Goal: Task Accomplishment & Management: Manage account settings

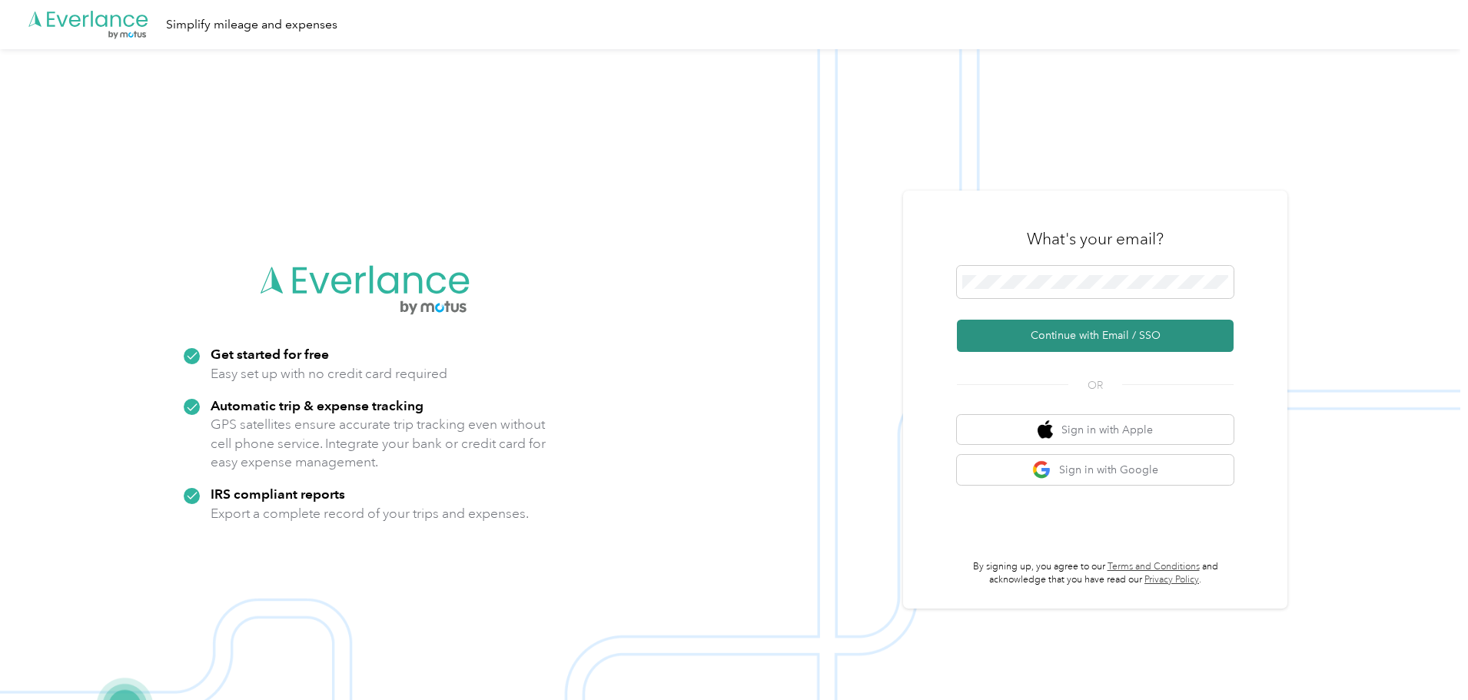
click at [975, 341] on button "Continue with Email / SSO" at bounding box center [1095, 336] width 277 height 32
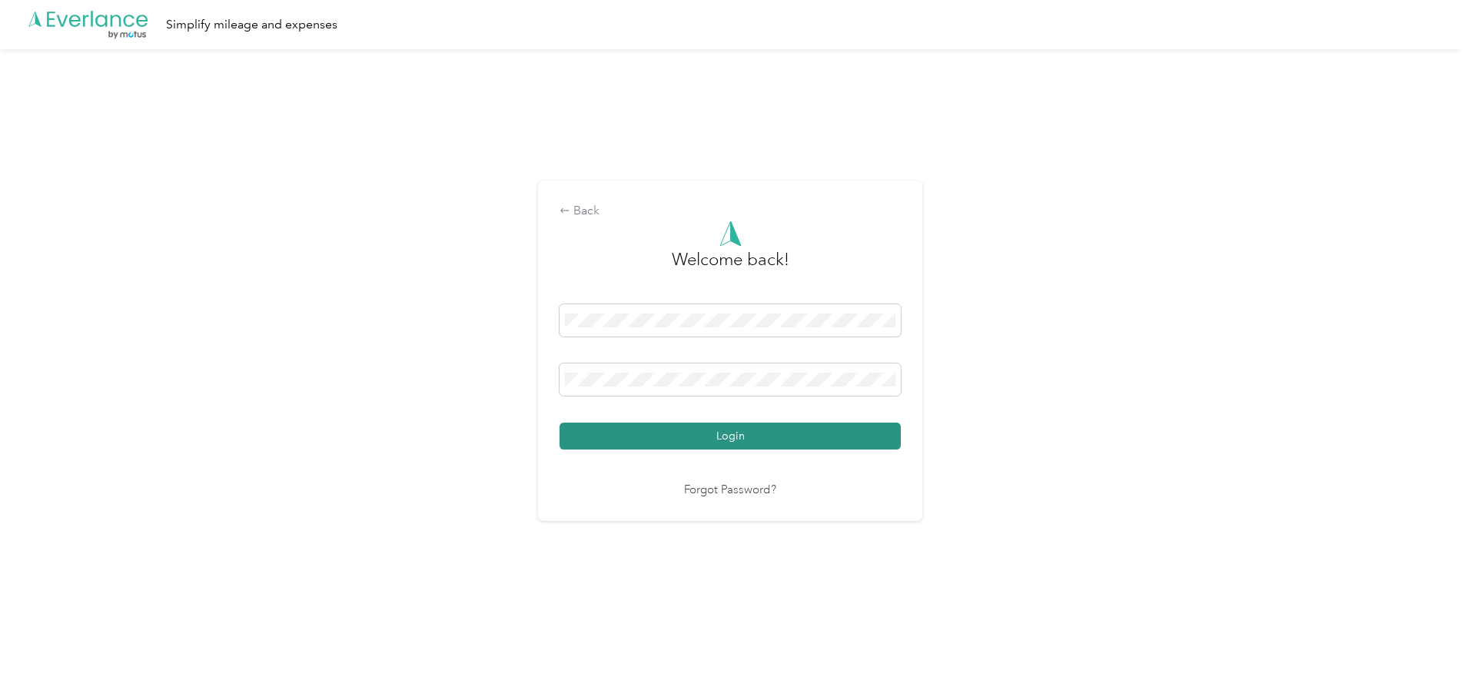
click at [676, 423] on button "Login" at bounding box center [729, 436] width 341 height 27
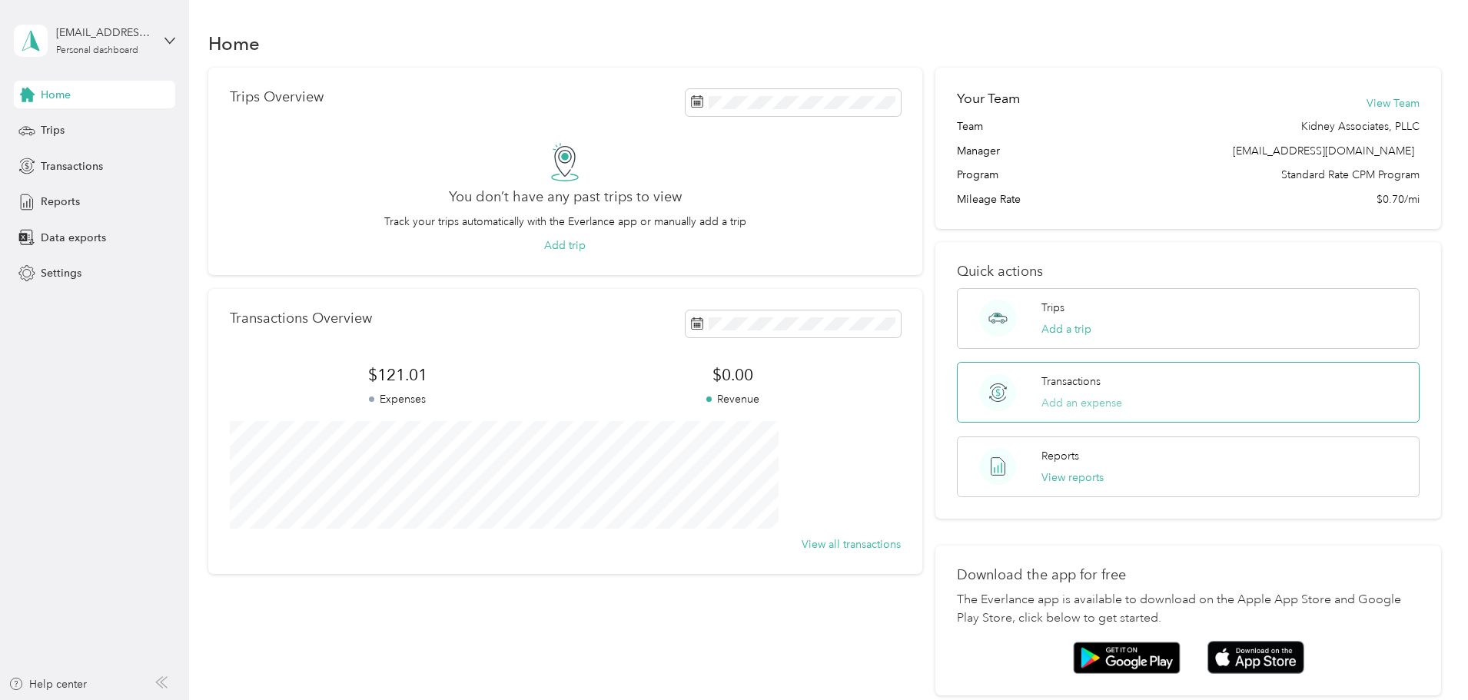
click at [975, 406] on button "Add an expense" at bounding box center [1081, 403] width 81 height 16
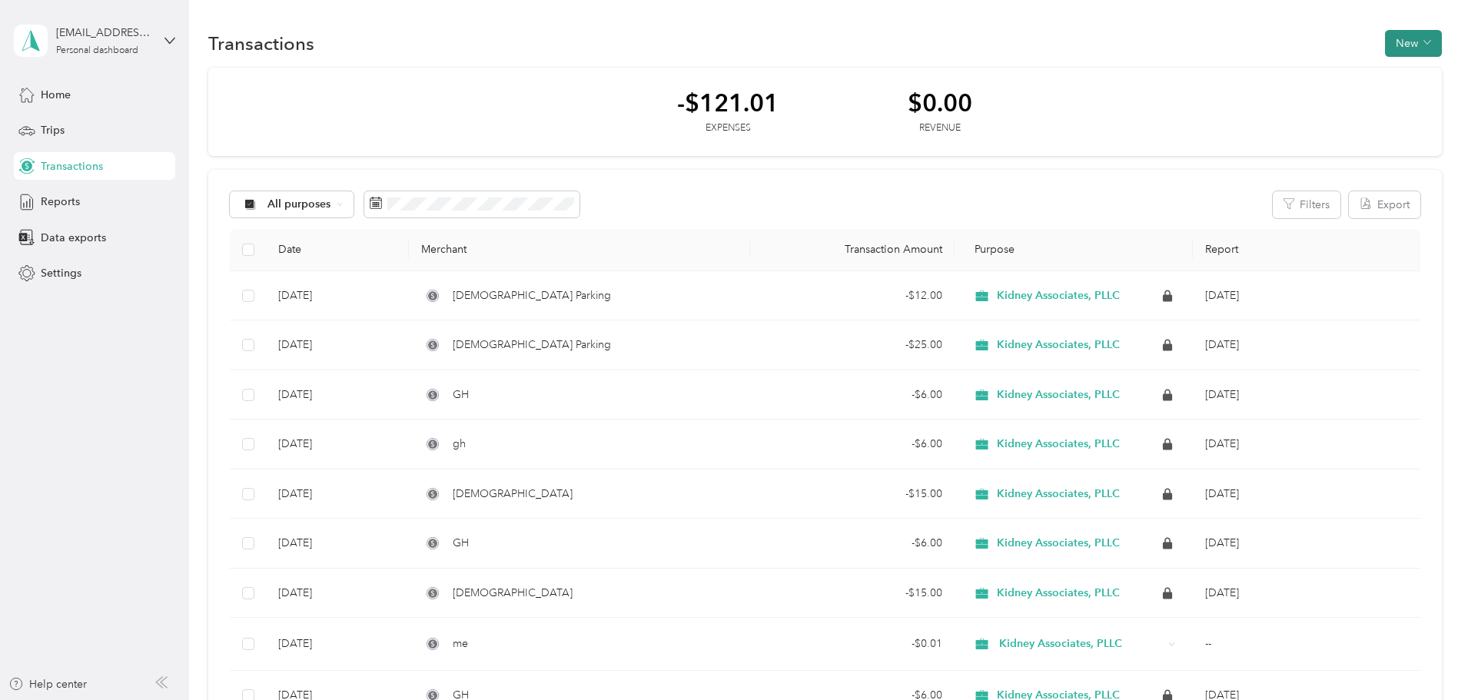
click at [975, 41] on button "New" at bounding box center [1413, 43] width 57 height 27
click at [975, 75] on span "Expense" at bounding box center [1302, 73] width 41 height 16
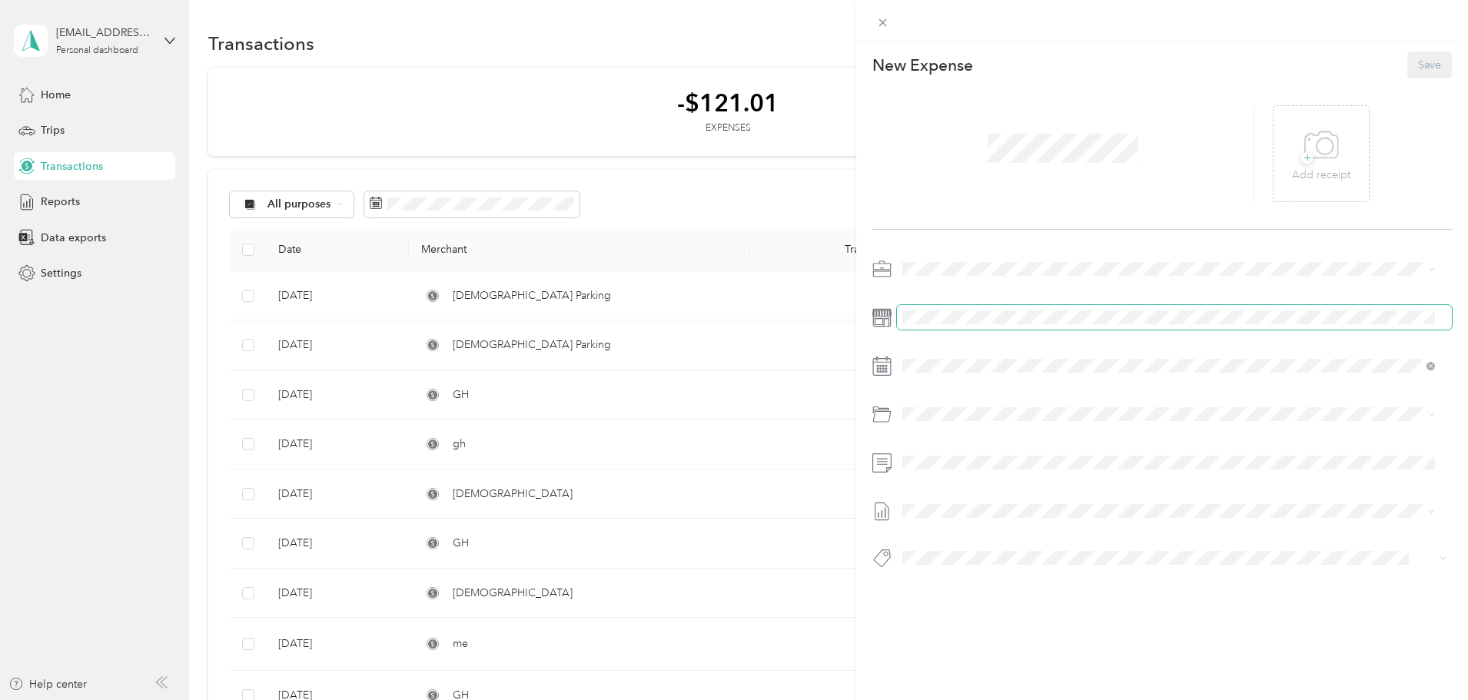
click at [940, 325] on span at bounding box center [1174, 317] width 555 height 25
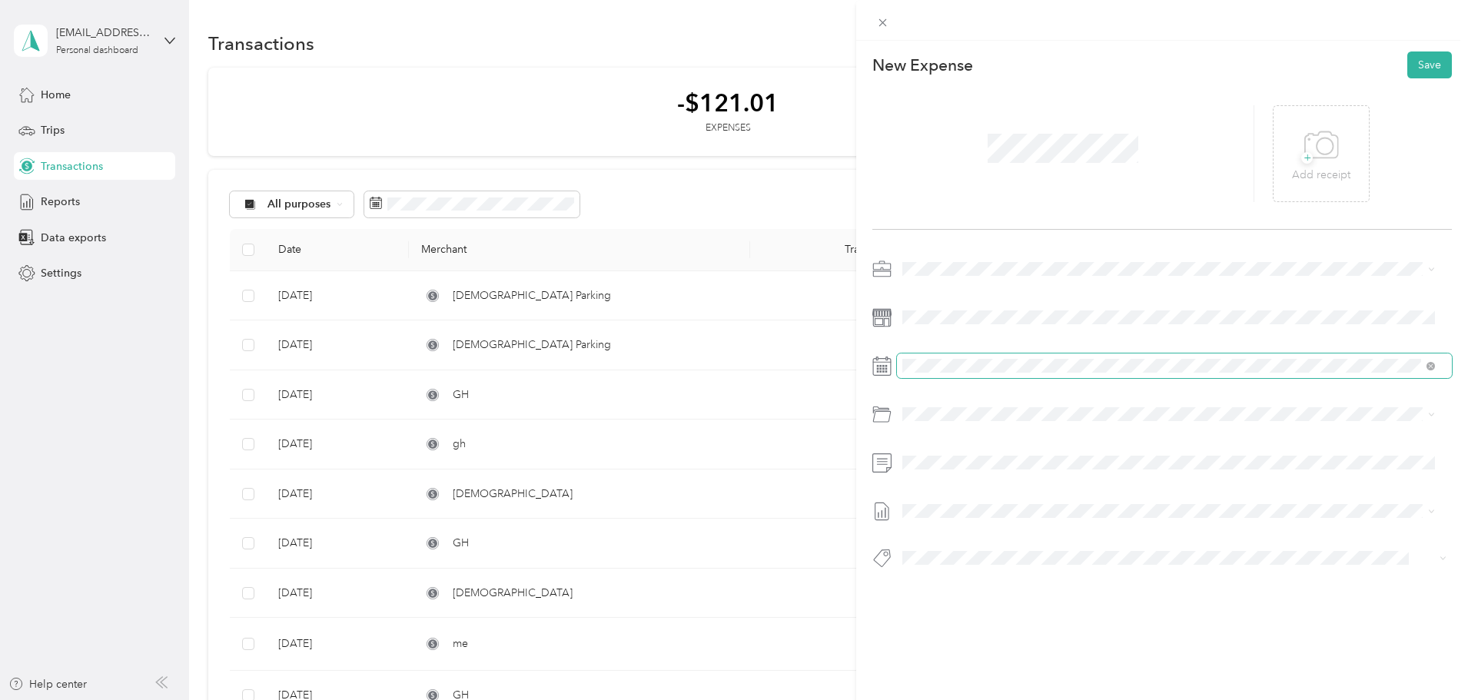
click at [975, 375] on span at bounding box center [1174, 366] width 555 height 25
click at [975, 367] on icon at bounding box center [1430, 366] width 5 height 5
click at [885, 367] on icon at bounding box center [881, 366] width 19 height 19
click at [882, 368] on icon at bounding box center [881, 366] width 19 height 19
click at [975, 357] on span at bounding box center [1174, 366] width 555 height 25
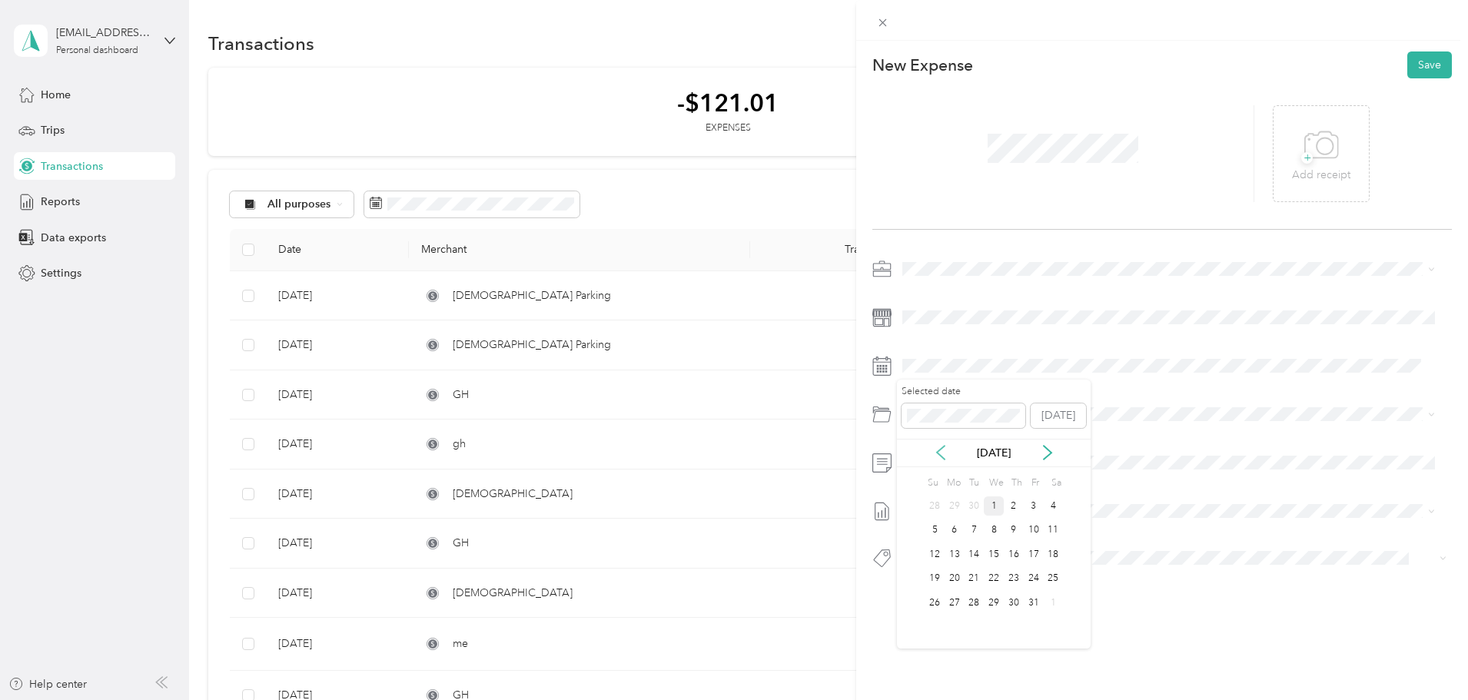
click at [934, 423] on icon at bounding box center [940, 452] width 15 height 15
click at [975, 423] on div "5" at bounding box center [1034, 505] width 20 height 19
click at [975, 375] on span at bounding box center [1174, 366] width 555 height 25
click at [975, 160] on span "+" at bounding box center [1307, 158] width 12 height 12
click at [975, 69] on button "Save" at bounding box center [1429, 64] width 45 height 27
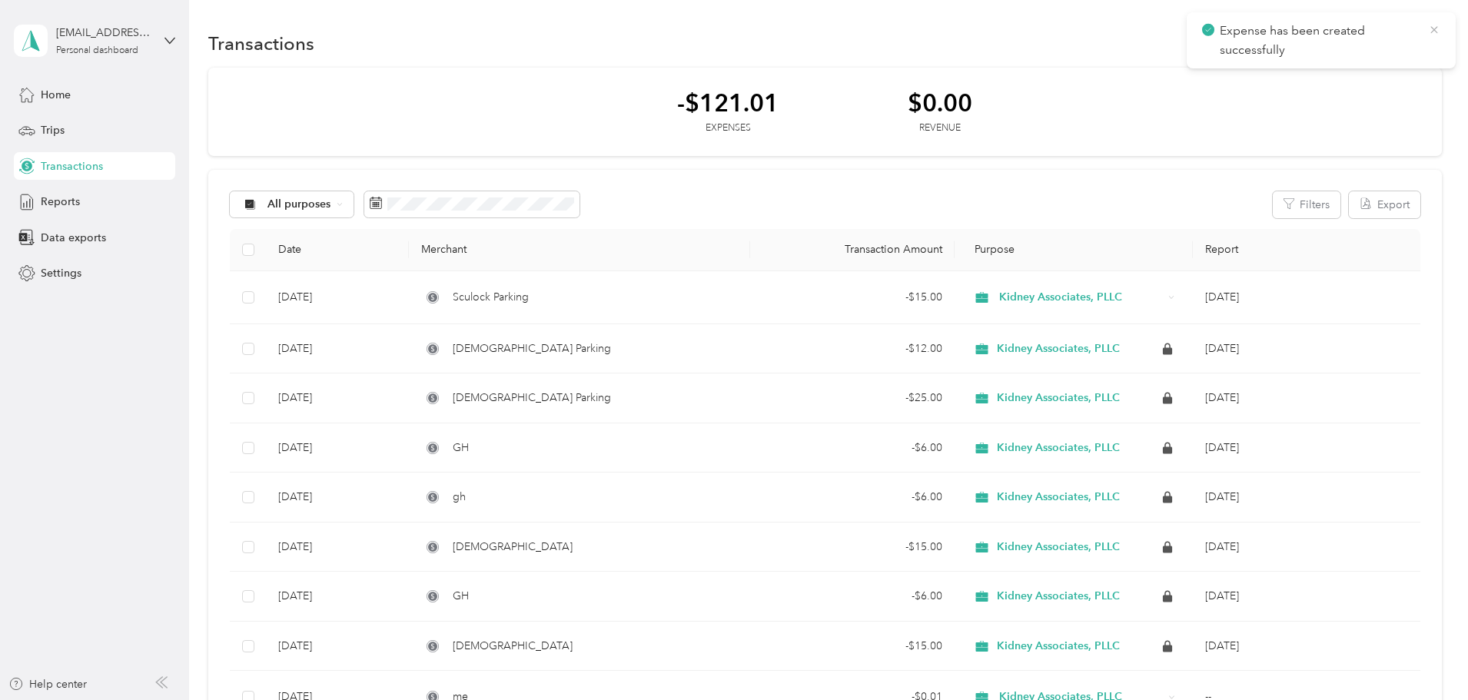
click at [975, 32] on icon at bounding box center [1434, 30] width 12 height 14
click at [975, 46] on button "New" at bounding box center [1413, 43] width 57 height 27
click at [975, 75] on span "Expense" at bounding box center [1302, 73] width 41 height 16
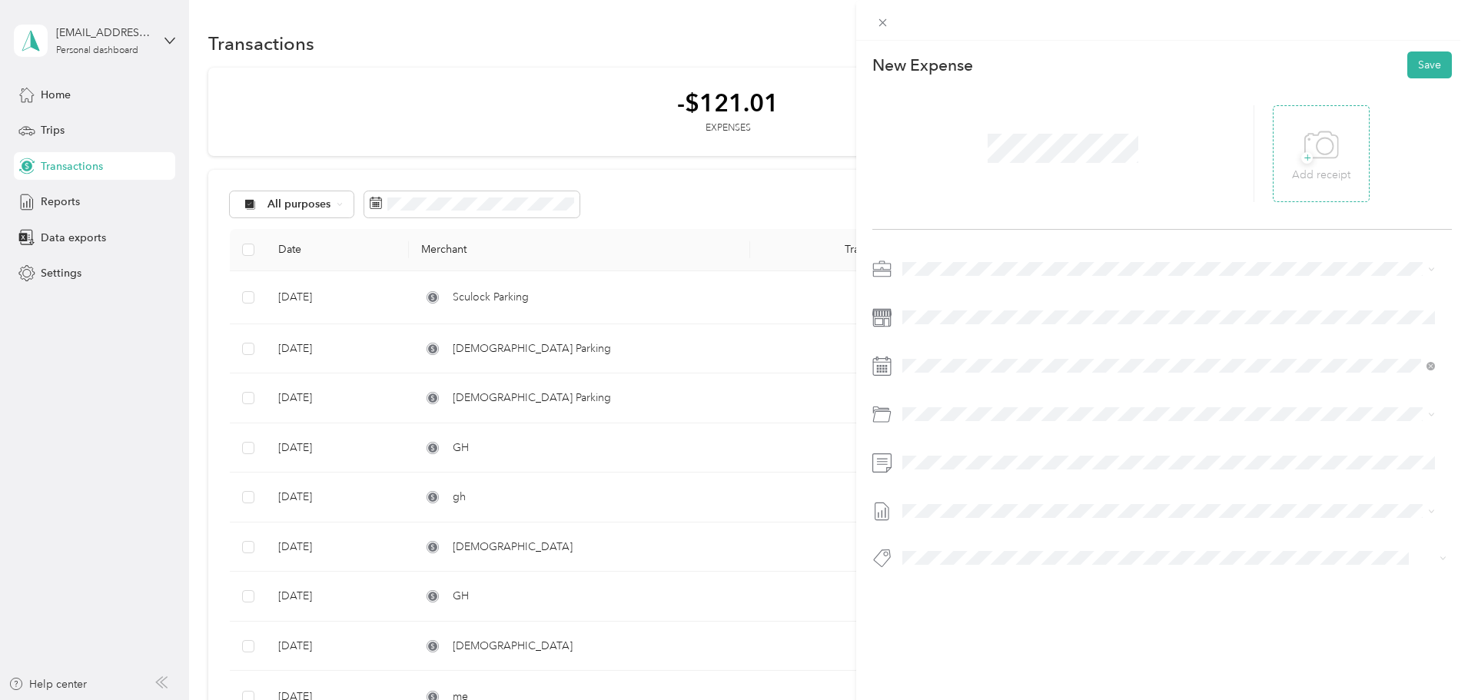
click at [975, 158] on span "+" at bounding box center [1307, 158] width 12 height 12
click at [941, 423] on icon at bounding box center [940, 452] width 15 height 15
click at [975, 423] on div "6" at bounding box center [1053, 505] width 20 height 19
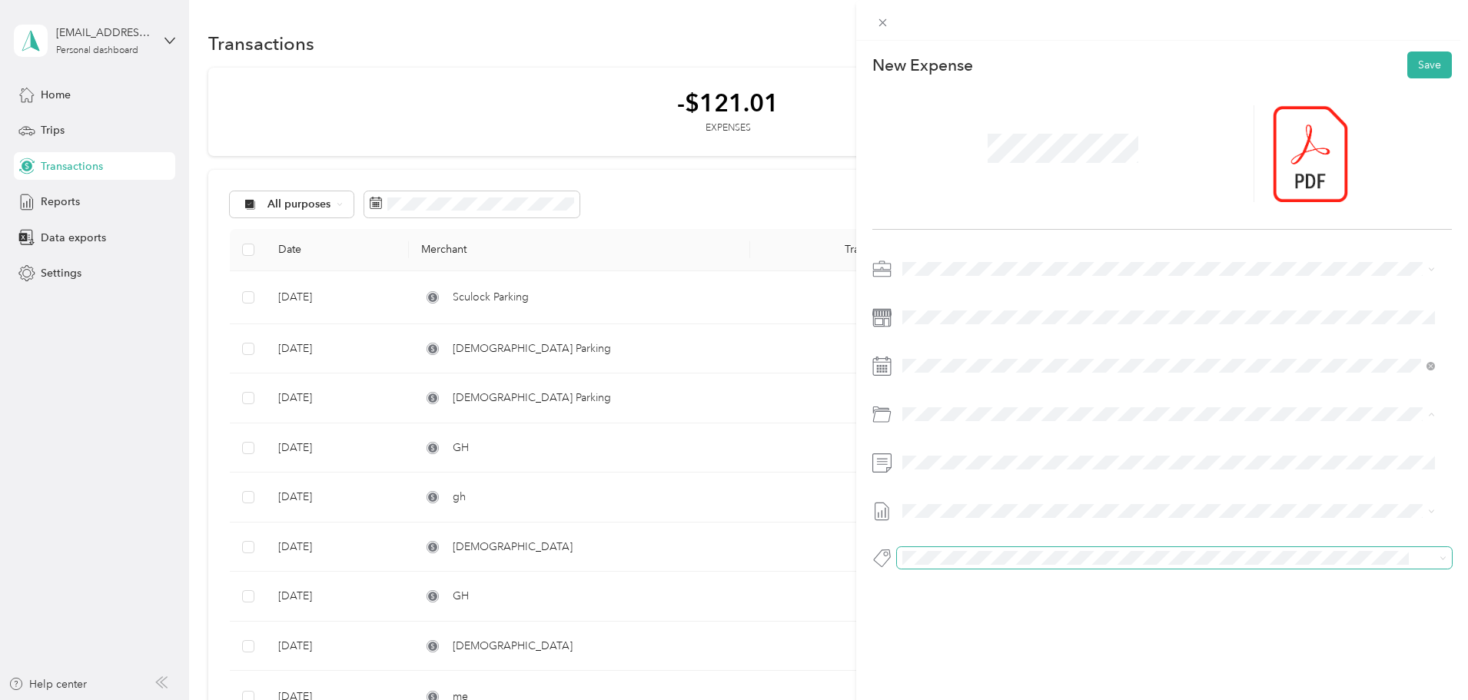
click at [975, 423] on span at bounding box center [1174, 558] width 555 height 22
click at [975, 69] on button "Save" at bounding box center [1429, 64] width 45 height 27
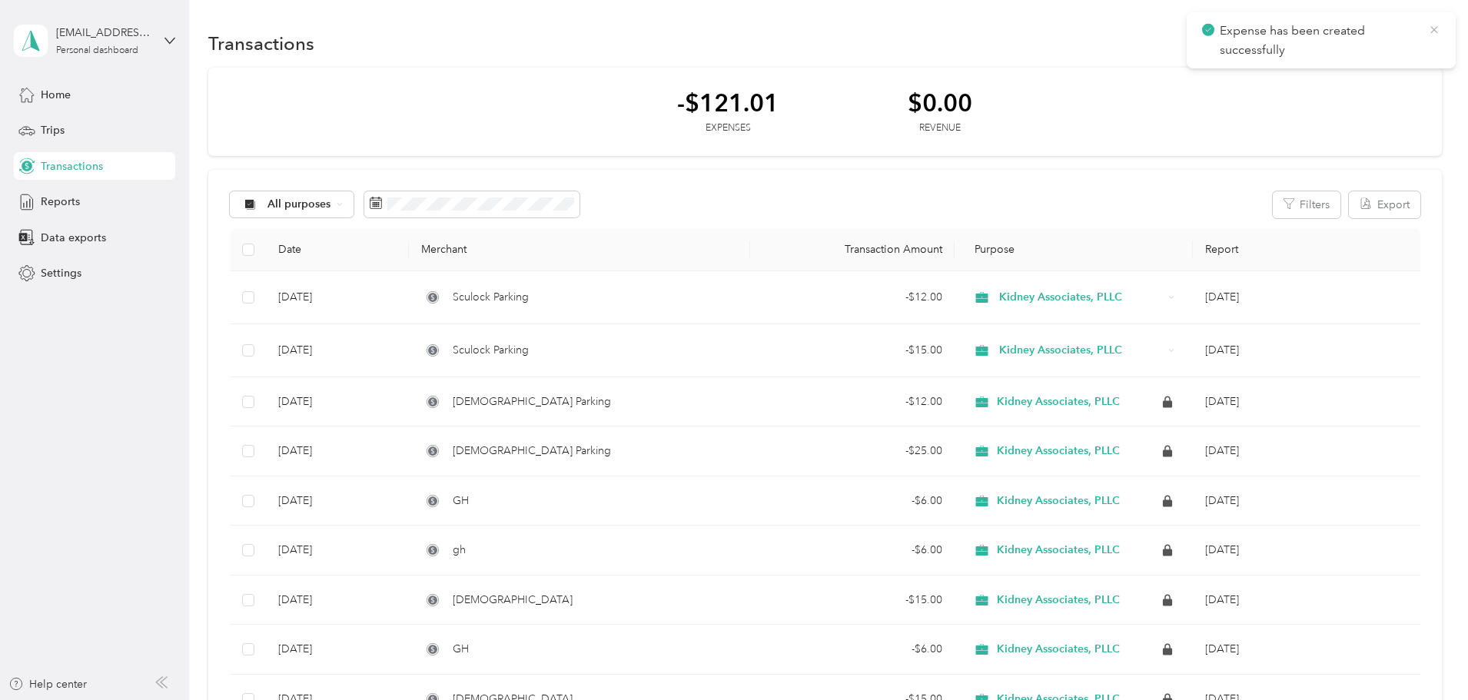
click at [975, 27] on icon at bounding box center [1434, 30] width 12 height 14
click at [975, 45] on button "New" at bounding box center [1413, 43] width 57 height 27
click at [975, 71] on span "Expense" at bounding box center [1302, 73] width 41 height 16
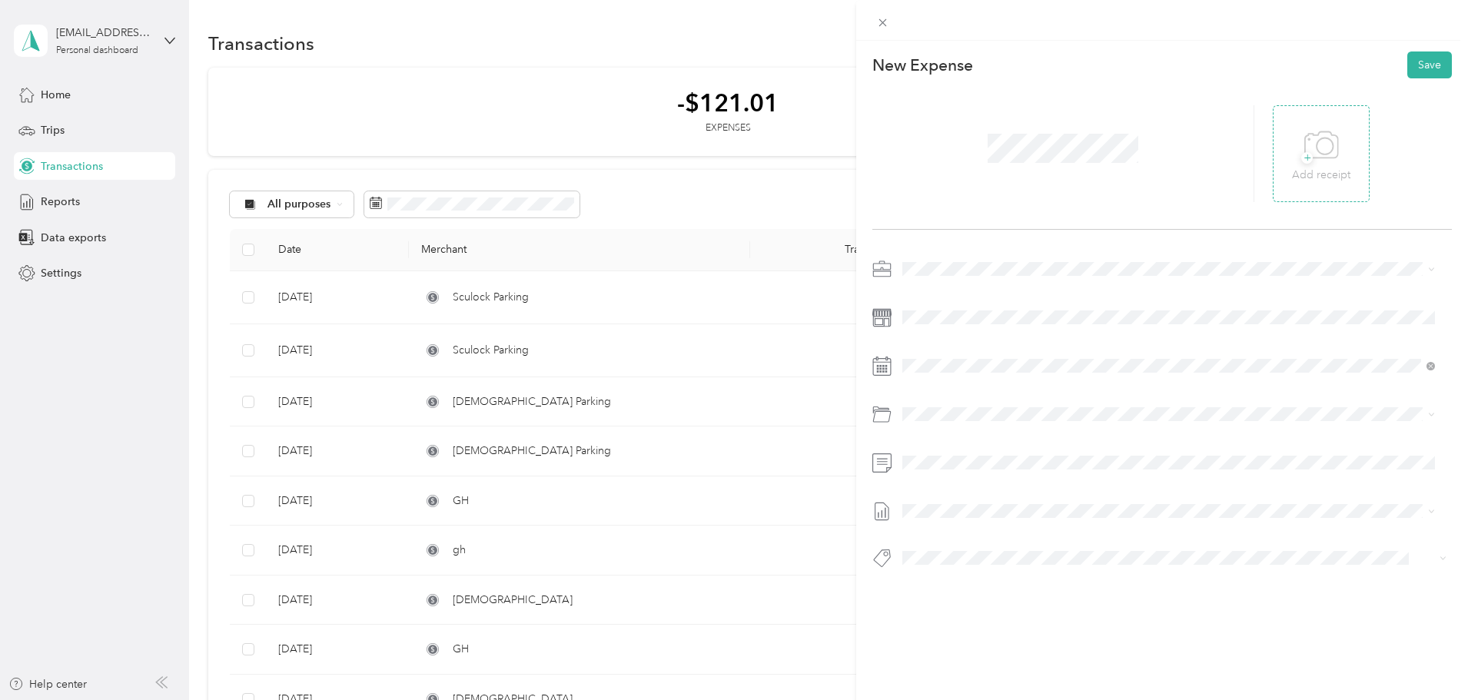
click at [975, 158] on span "+" at bounding box center [1307, 158] width 12 height 12
click at [939, 423] on icon at bounding box center [941, 453] width 8 height 14
click at [975, 423] on div "12" at bounding box center [1034, 530] width 20 height 19
click at [975, 71] on button "Save" at bounding box center [1429, 64] width 45 height 27
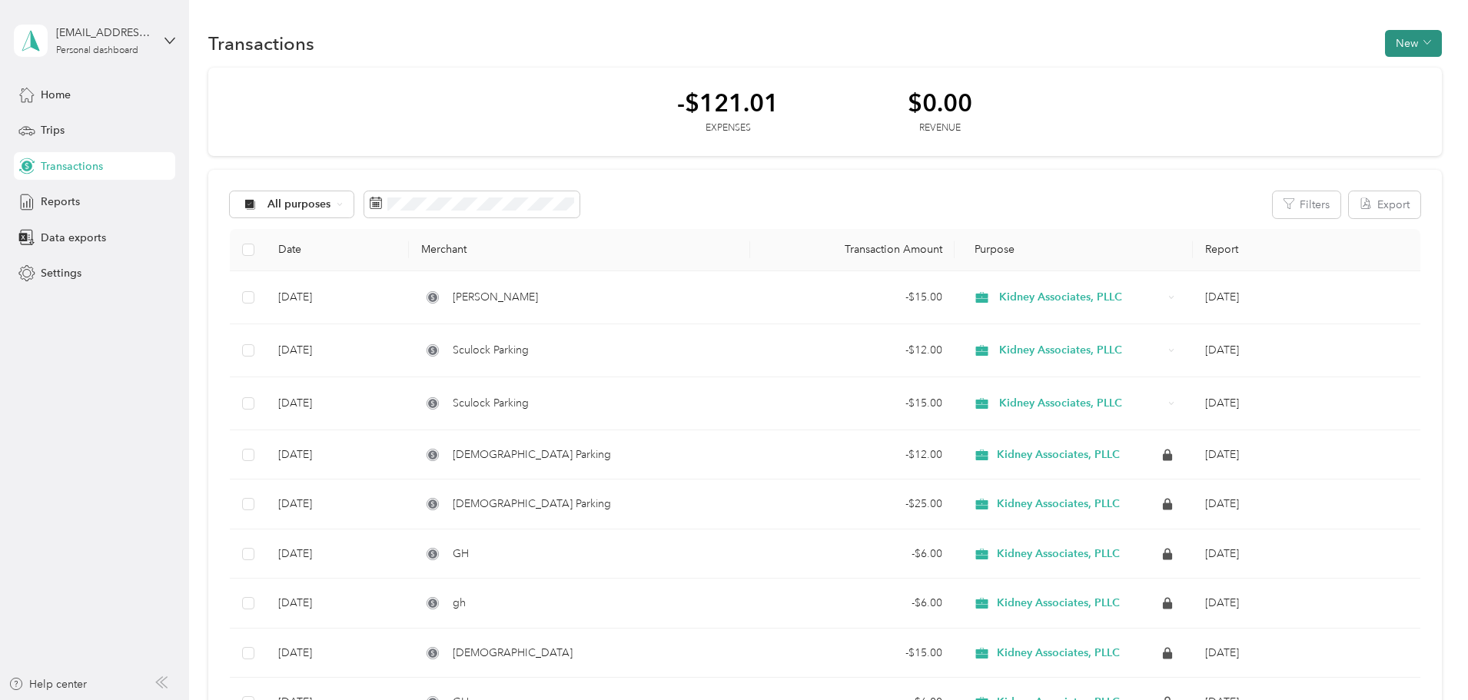
click at [975, 41] on button "New" at bounding box center [1413, 43] width 57 height 27
click at [975, 74] on span "Expense" at bounding box center [1302, 73] width 41 height 16
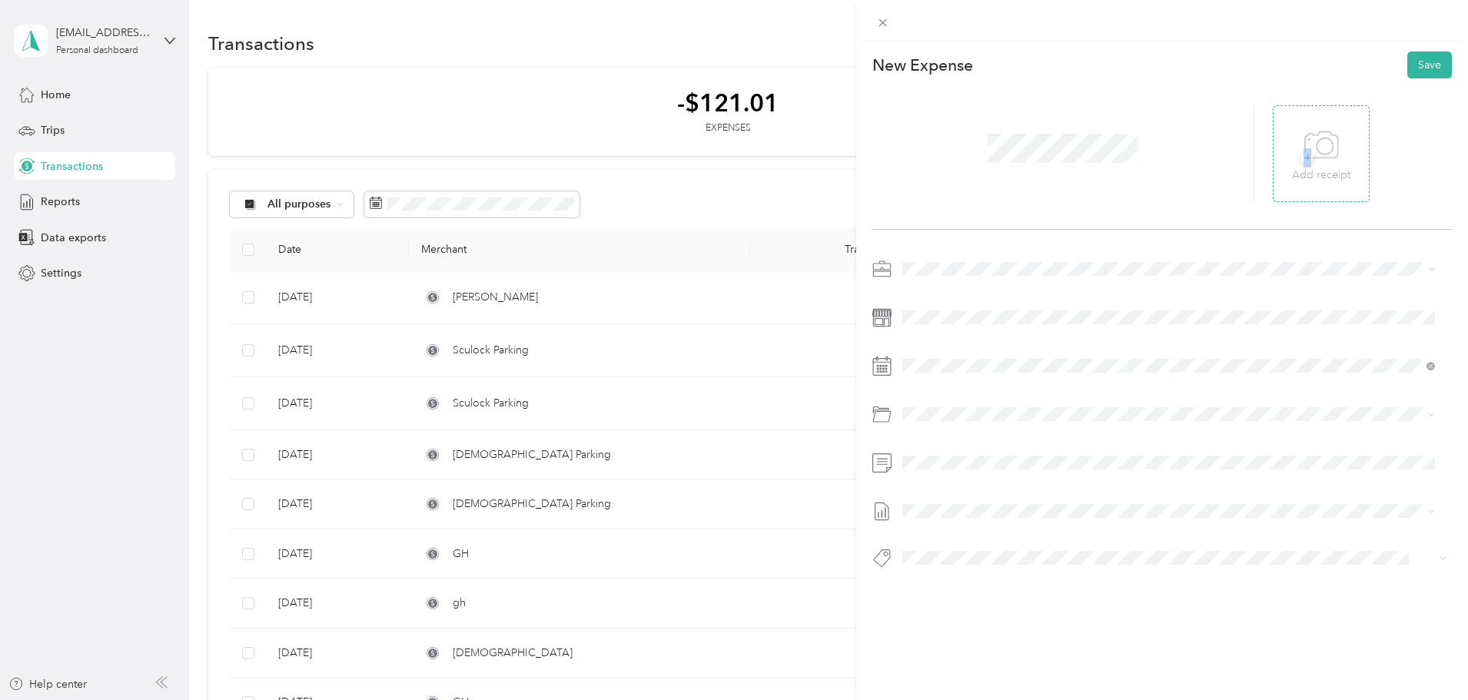
click at [975, 155] on span "+" at bounding box center [1307, 158] width 12 height 12
click at [942, 423] on icon at bounding box center [940, 452] width 15 height 15
click at [953, 423] on div "15" at bounding box center [954, 554] width 20 height 19
click at [975, 66] on button "Save" at bounding box center [1429, 64] width 45 height 27
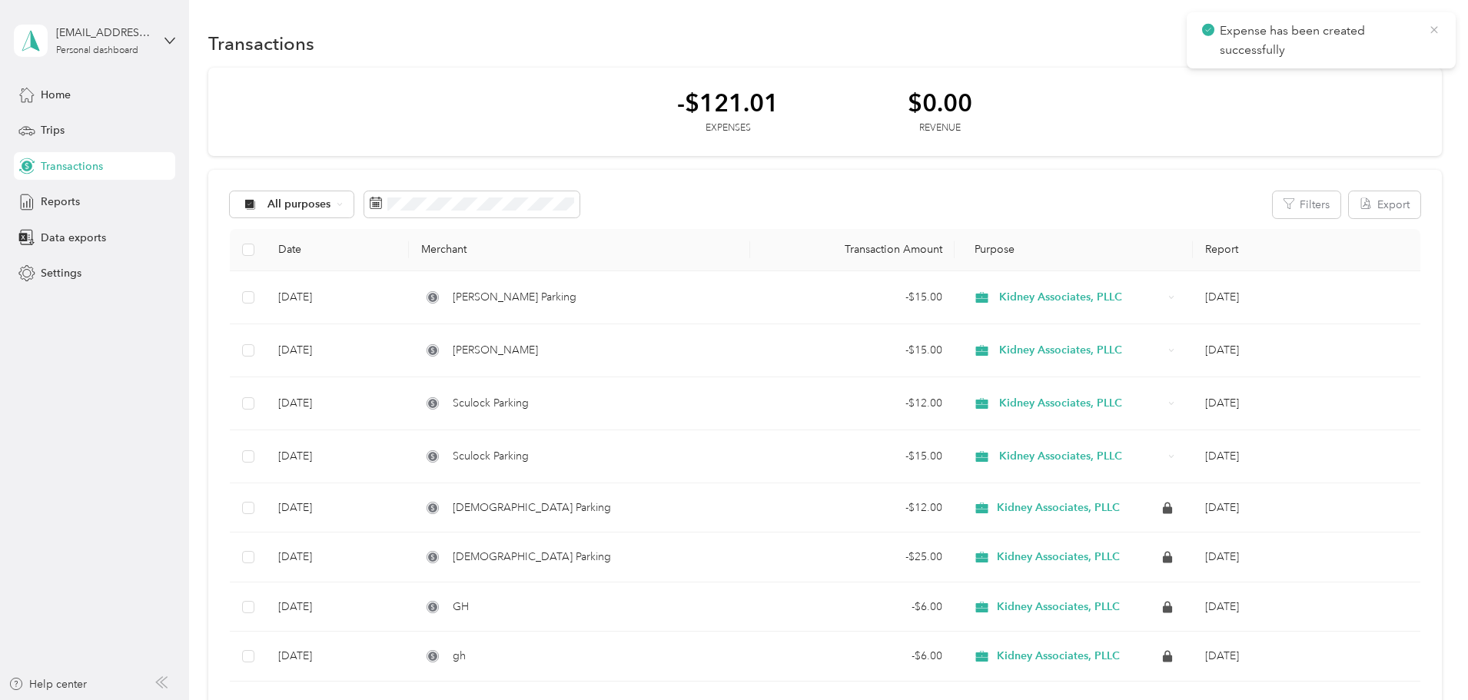
click at [975, 30] on icon at bounding box center [1433, 29] width 7 height 7
click at [975, 46] on button "New" at bounding box center [1413, 43] width 57 height 27
click at [975, 73] on span "Expense" at bounding box center [1302, 73] width 41 height 16
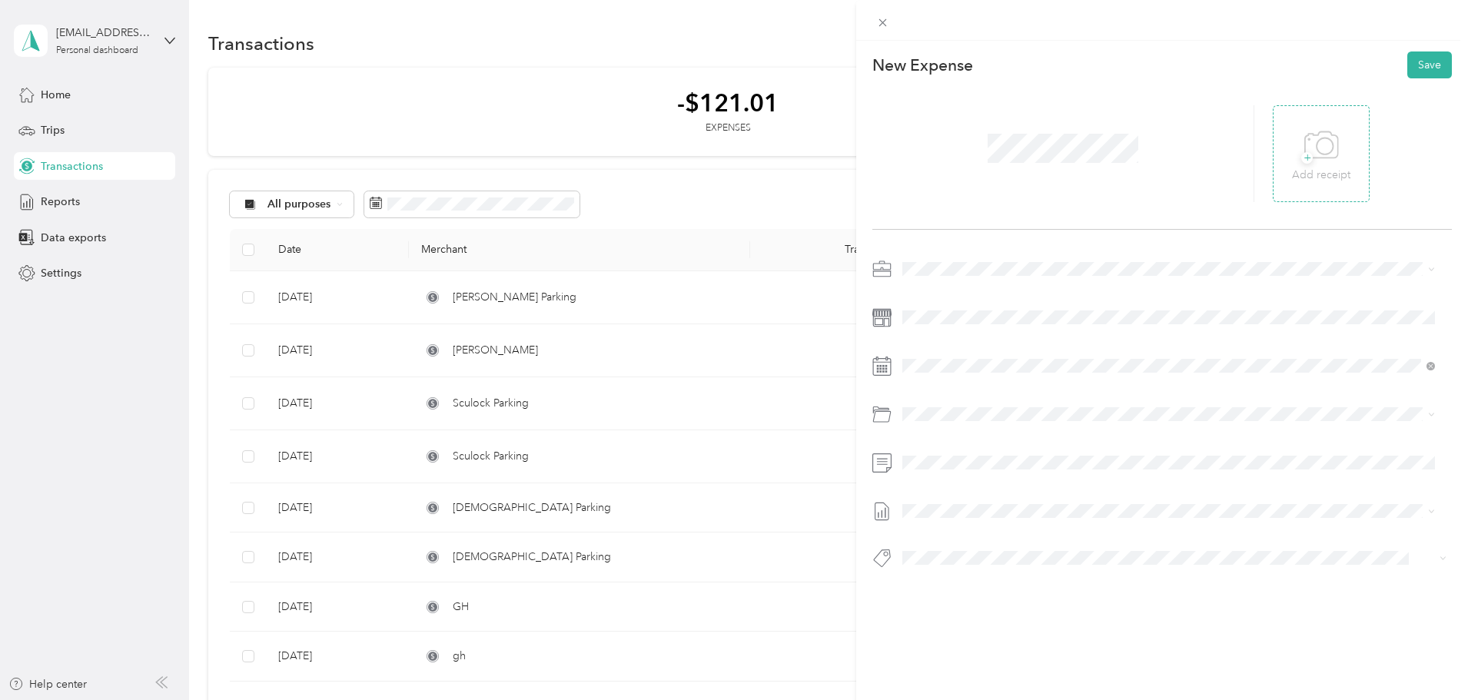
click at [975, 156] on span "+" at bounding box center [1307, 158] width 12 height 12
click at [942, 423] on icon at bounding box center [940, 452] width 15 height 15
click at [975, 423] on div "19" at bounding box center [1034, 554] width 20 height 19
click at [975, 61] on button "Save" at bounding box center [1429, 64] width 45 height 27
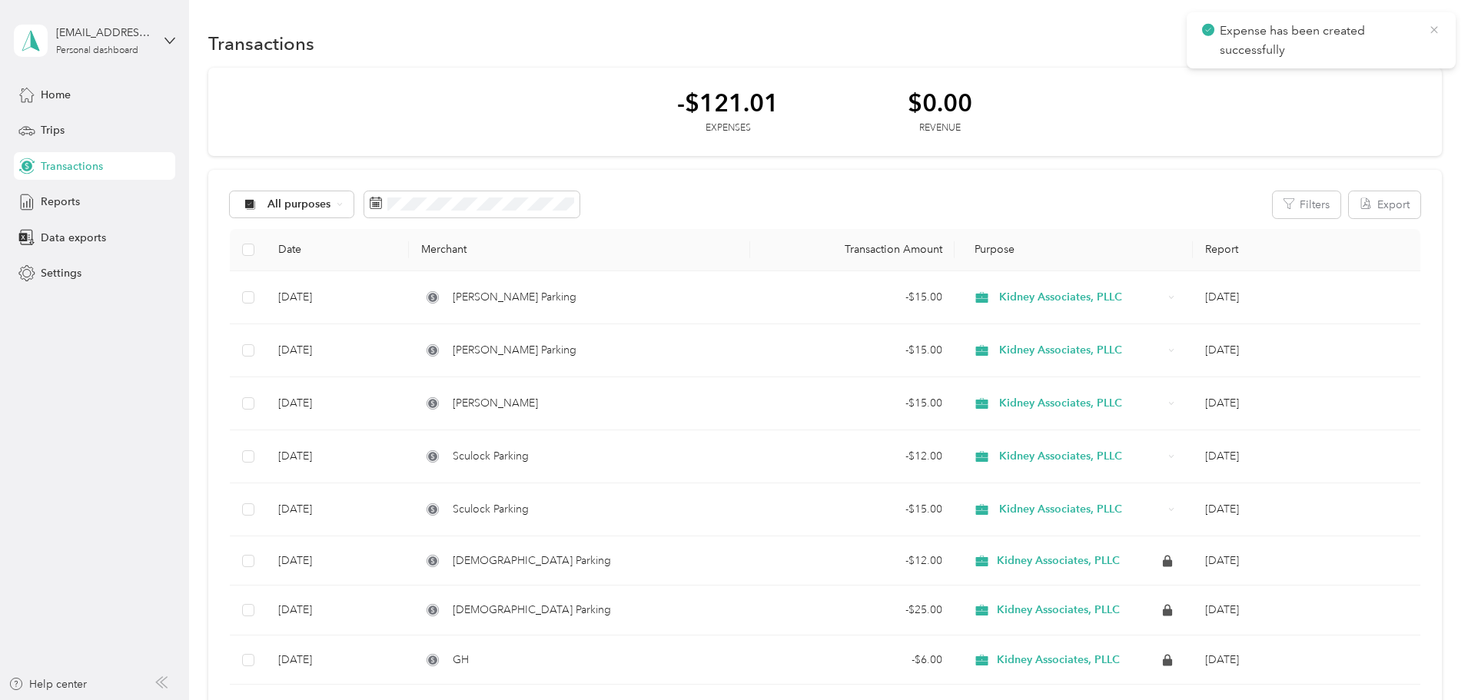
click at [975, 28] on icon at bounding box center [1433, 29] width 7 height 7
click at [975, 38] on button "New" at bounding box center [1413, 43] width 57 height 27
click at [975, 70] on span "Expense" at bounding box center [1302, 73] width 41 height 16
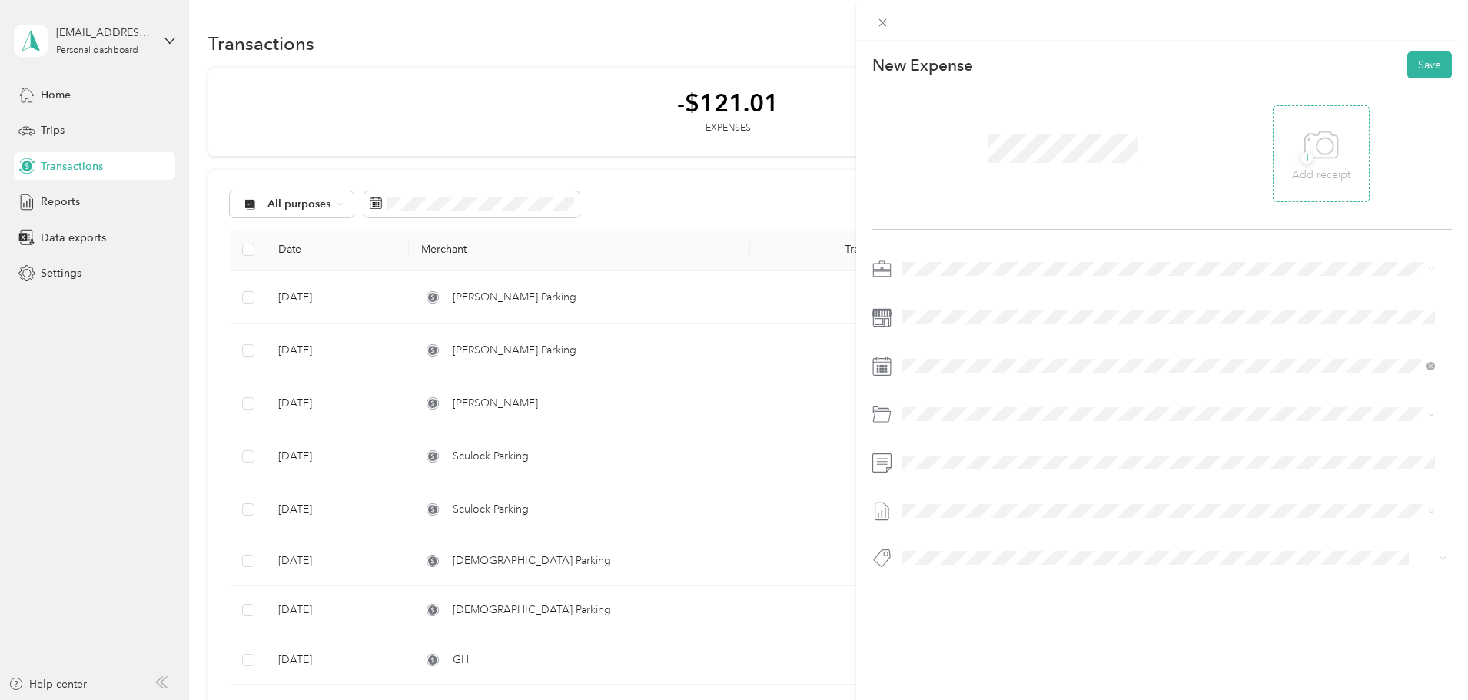
click at [975, 160] on span "+" at bounding box center [1307, 158] width 12 height 12
click at [942, 423] on icon at bounding box center [940, 452] width 15 height 15
click at [972, 423] on div "23" at bounding box center [974, 578] width 20 height 19
click at [975, 64] on button "Save" at bounding box center [1429, 64] width 45 height 27
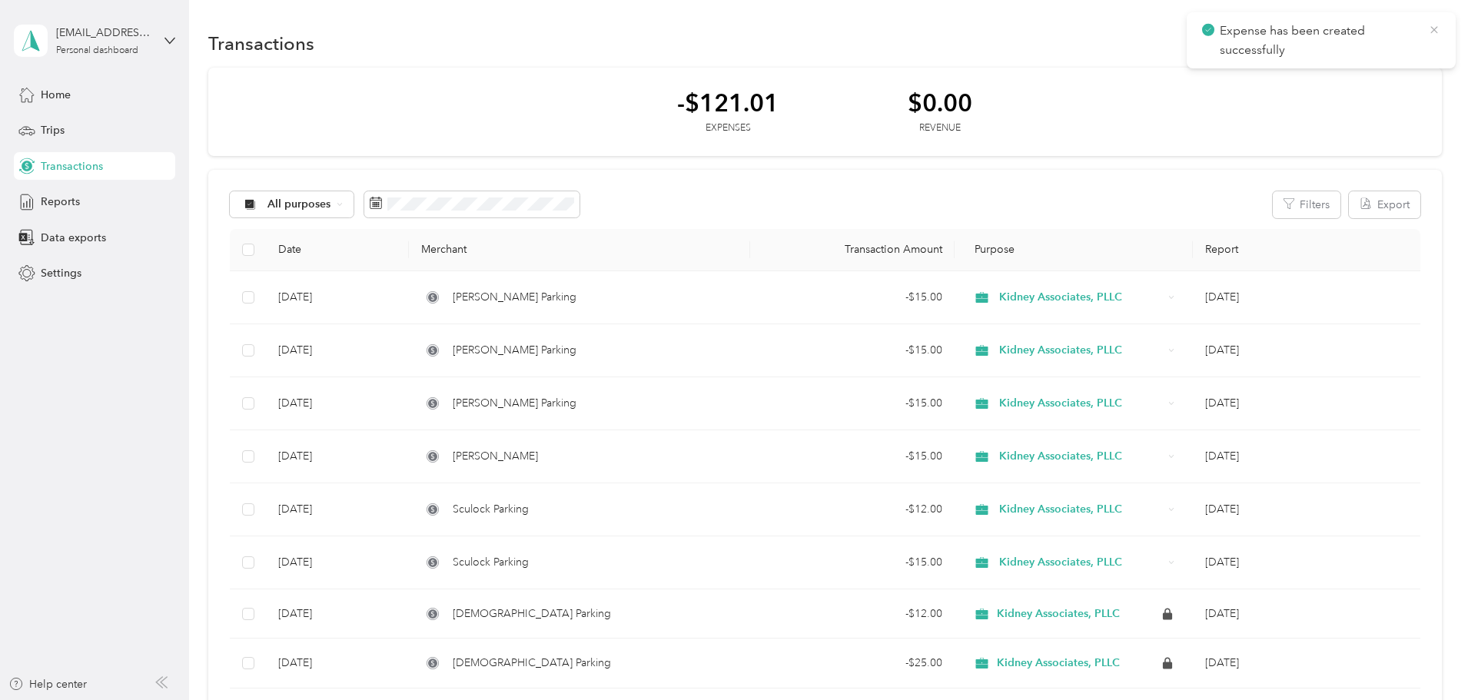
click at [975, 29] on icon at bounding box center [1433, 29] width 7 height 7
click at [975, 47] on button "New" at bounding box center [1413, 43] width 57 height 27
click at [975, 73] on span "Expense" at bounding box center [1302, 73] width 41 height 16
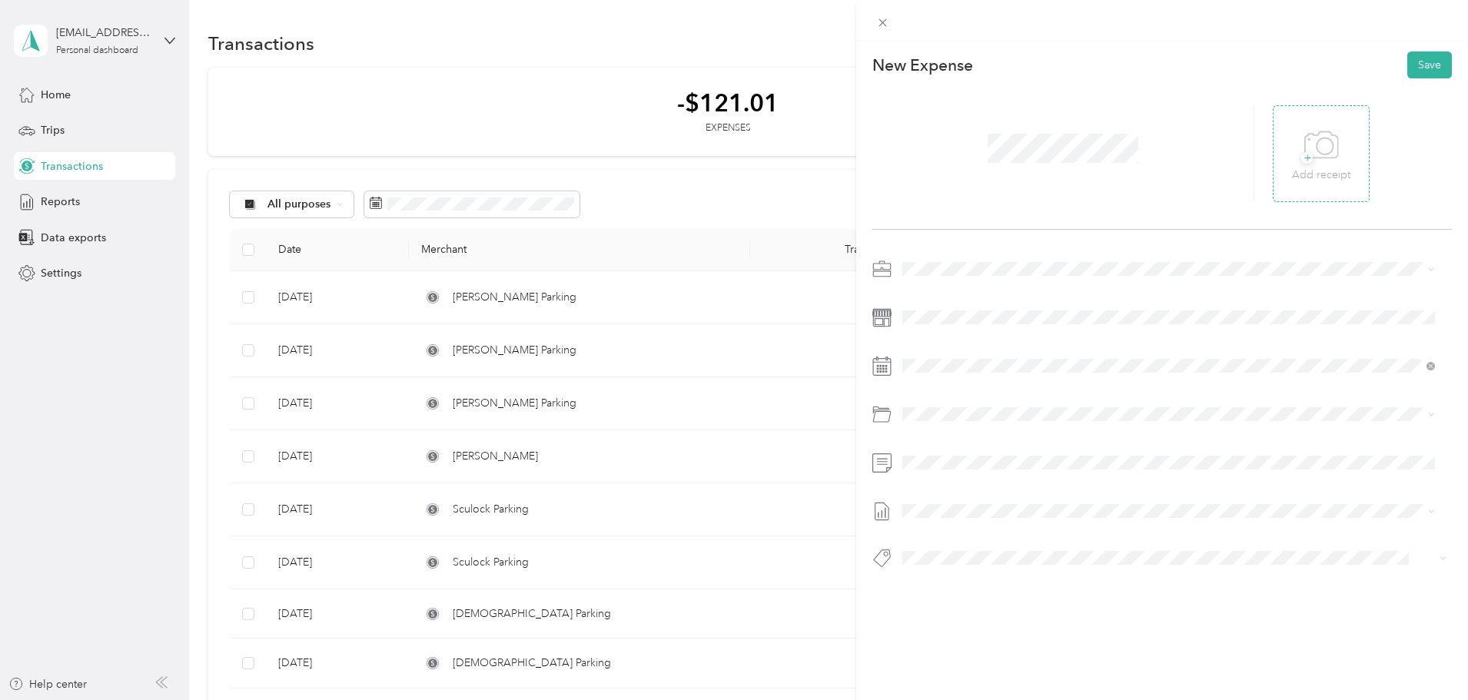
click at [975, 161] on span "+" at bounding box center [1307, 158] width 12 height 12
click at [943, 423] on icon at bounding box center [940, 452] width 15 height 15
click at [975, 423] on div "26" at bounding box center [1034, 578] width 20 height 19
click at [975, 73] on button "Save" at bounding box center [1429, 64] width 45 height 27
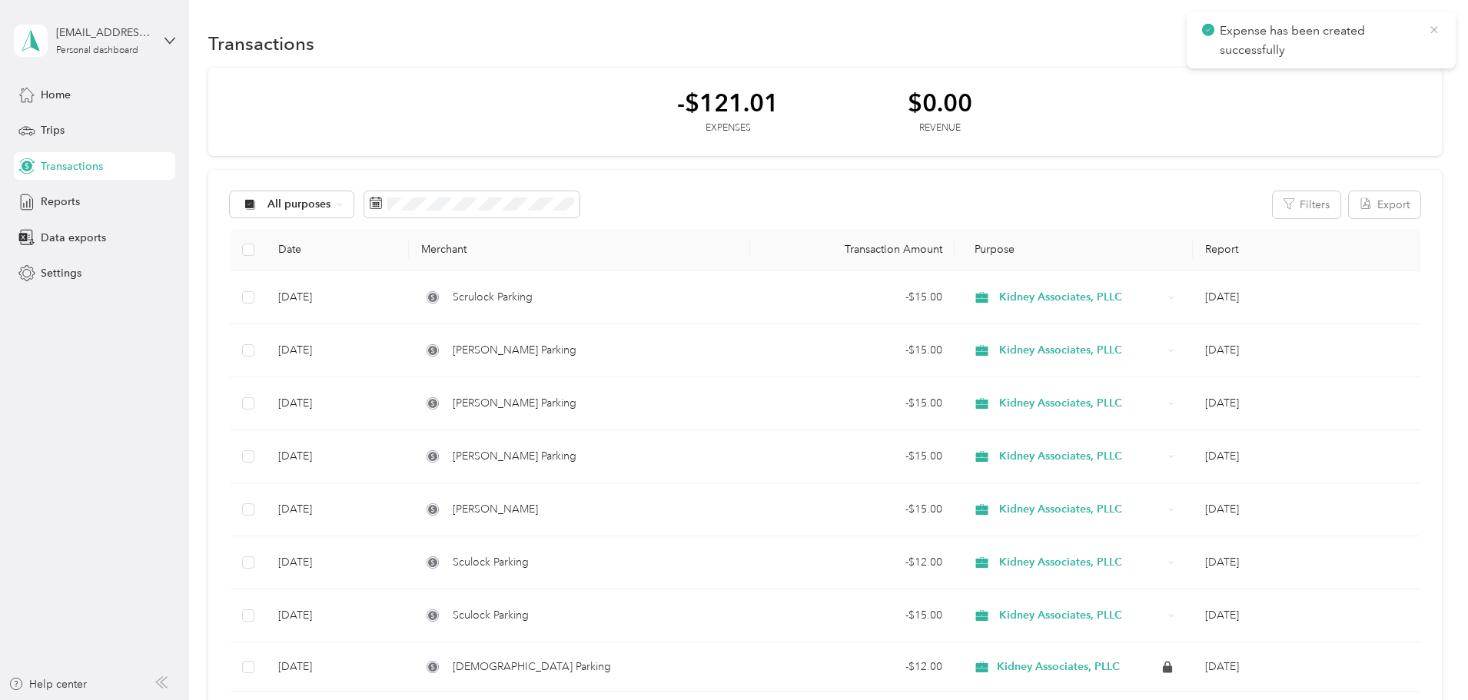
click at [975, 27] on icon at bounding box center [1434, 30] width 12 height 14
click at [975, 41] on button "New" at bounding box center [1413, 43] width 57 height 27
click at [975, 71] on span "Expense" at bounding box center [1302, 73] width 41 height 16
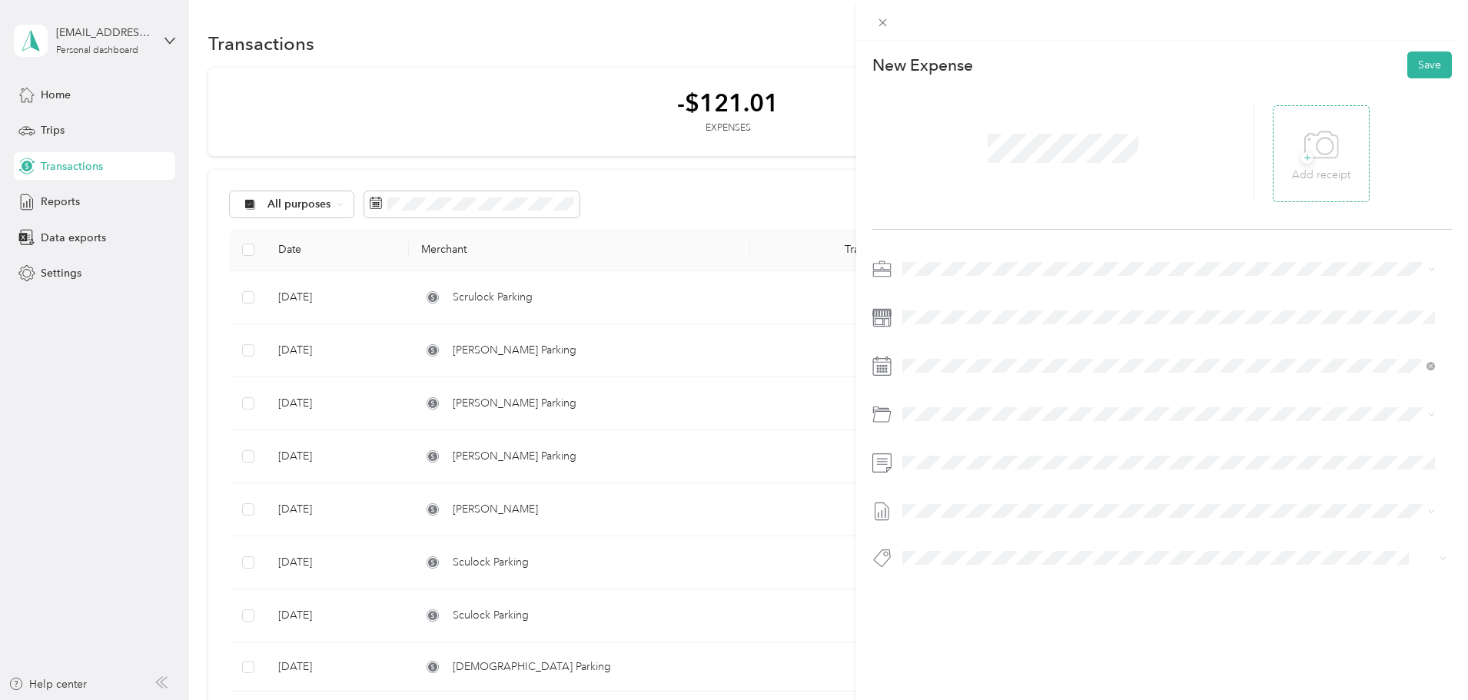
click at [975, 159] on span "+" at bounding box center [1307, 158] width 12 height 12
click at [939, 423] on icon at bounding box center [941, 453] width 8 height 14
click at [954, 423] on div "29" at bounding box center [954, 602] width 20 height 19
click at [975, 71] on button "Save" at bounding box center [1429, 64] width 45 height 27
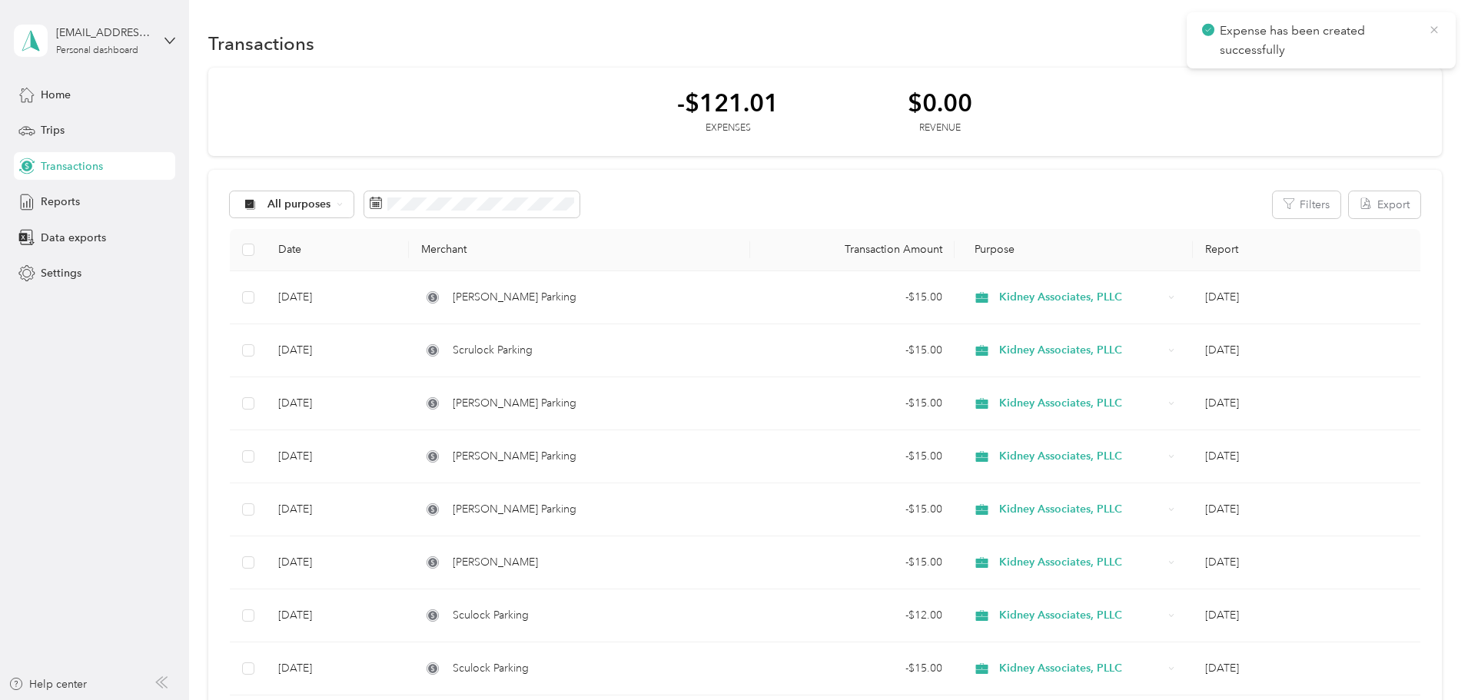
click at [975, 27] on icon at bounding box center [1434, 30] width 12 height 14
click at [60, 82] on div "Home" at bounding box center [94, 95] width 161 height 28
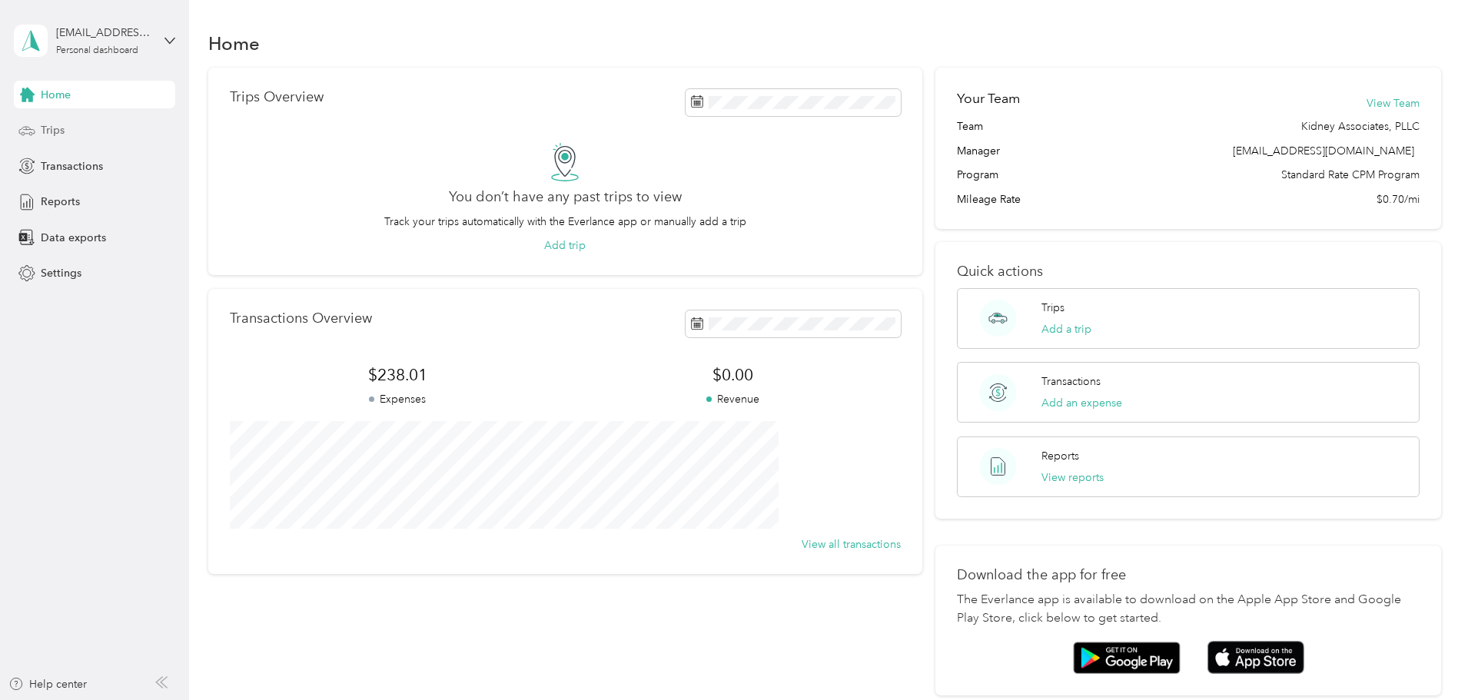
click at [71, 133] on div "Trips" at bounding box center [94, 131] width 161 height 28
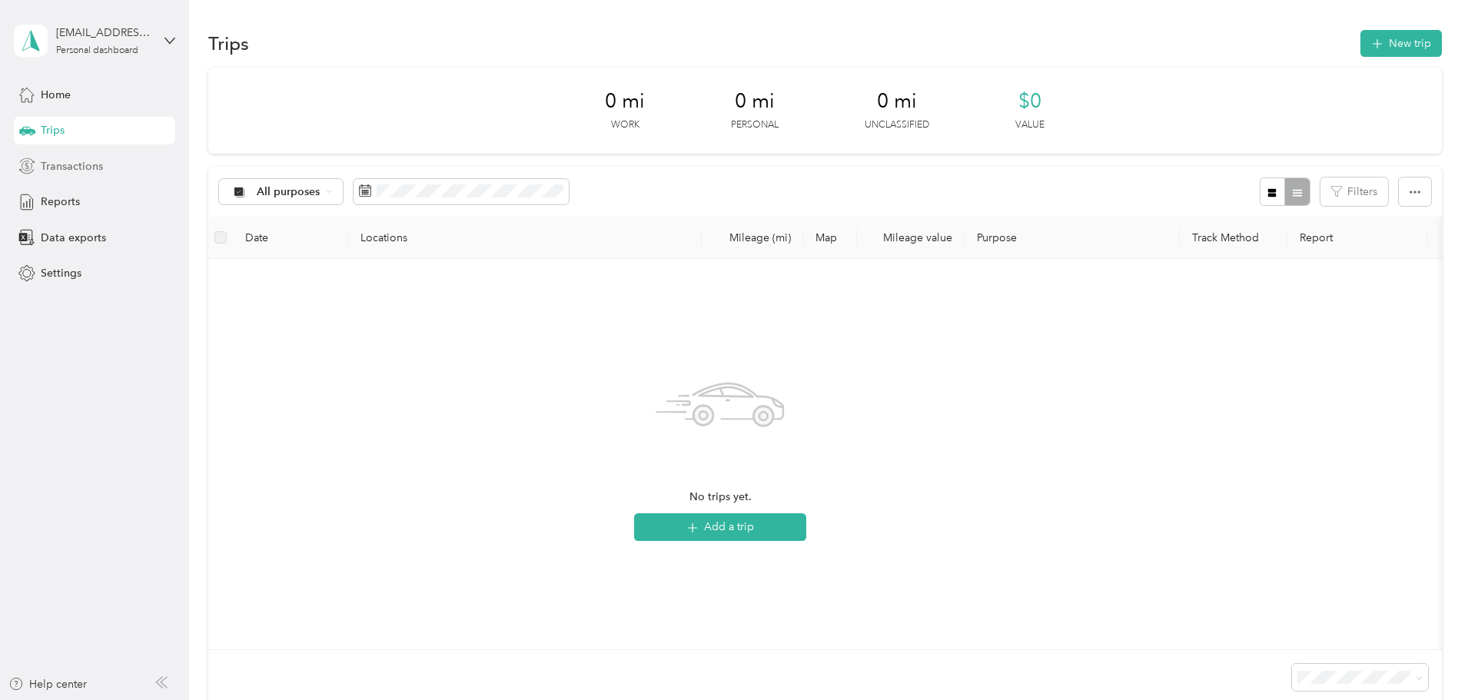
click at [82, 165] on span "Transactions" at bounding box center [72, 166] width 62 height 16
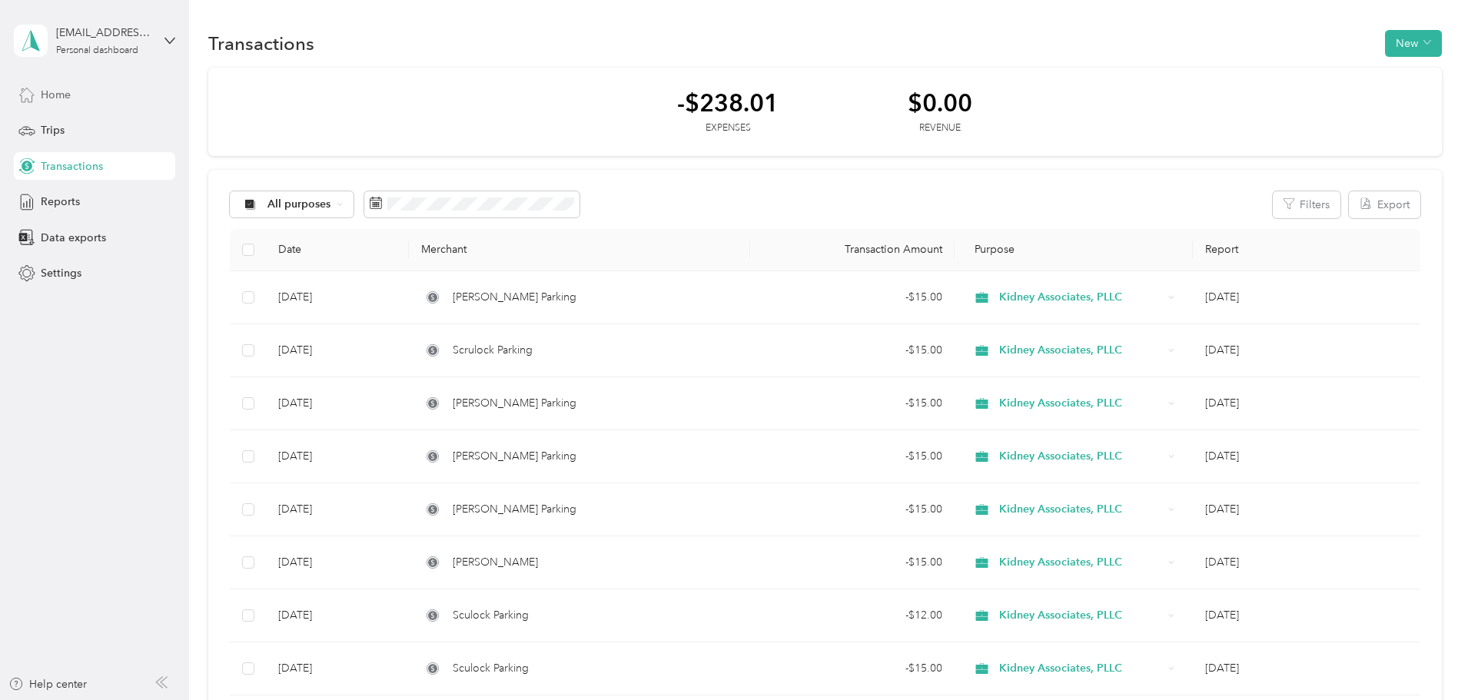
click at [75, 99] on div "Home" at bounding box center [94, 95] width 161 height 28
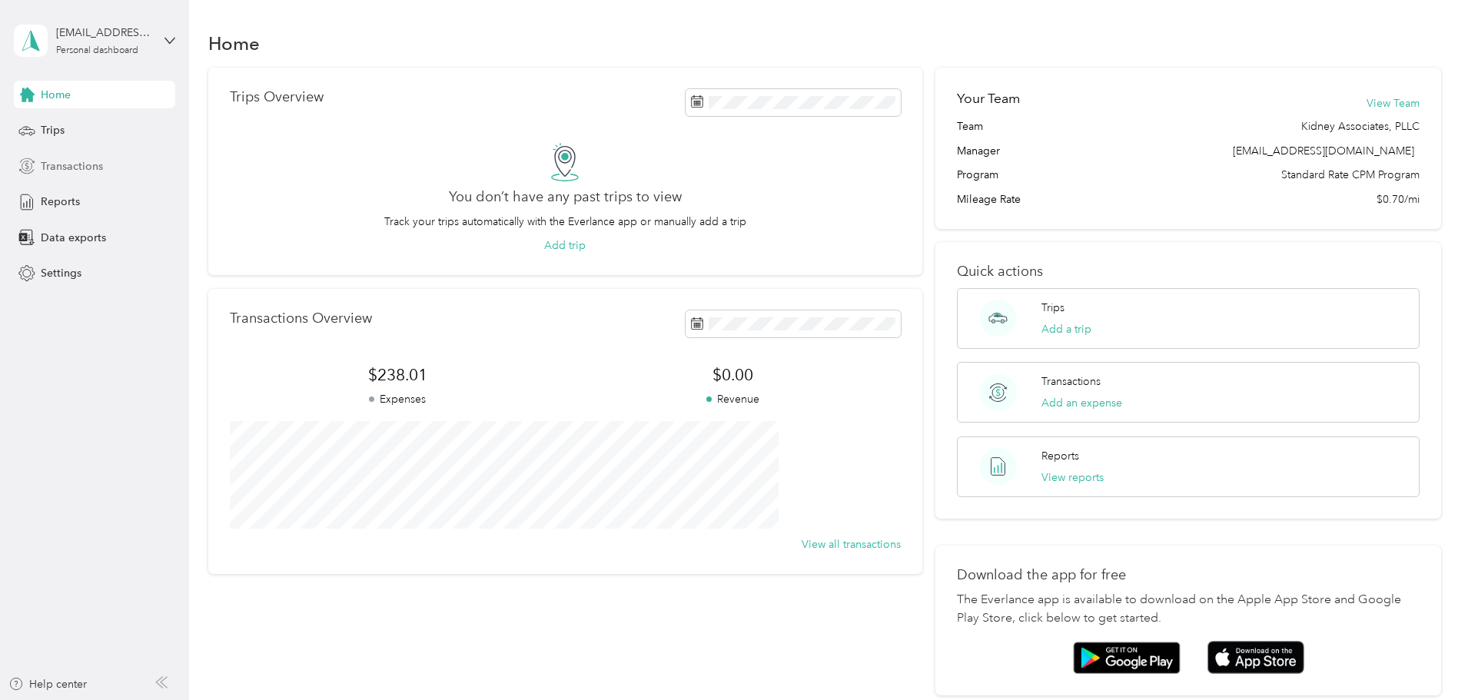
click at [68, 165] on span "Transactions" at bounding box center [72, 166] width 62 height 16
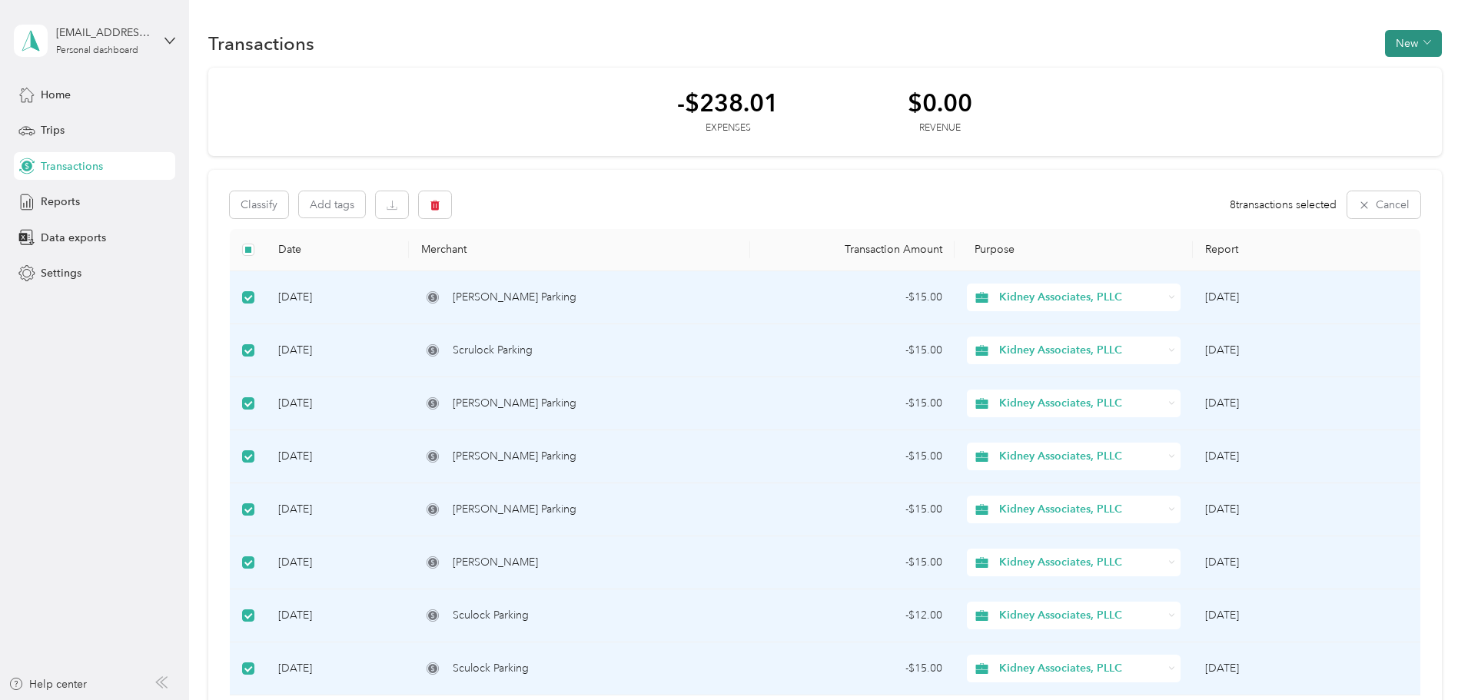
click at [975, 45] on button "New" at bounding box center [1413, 43] width 57 height 27
click at [975, 102] on span "Revenue" at bounding box center [1303, 99] width 42 height 16
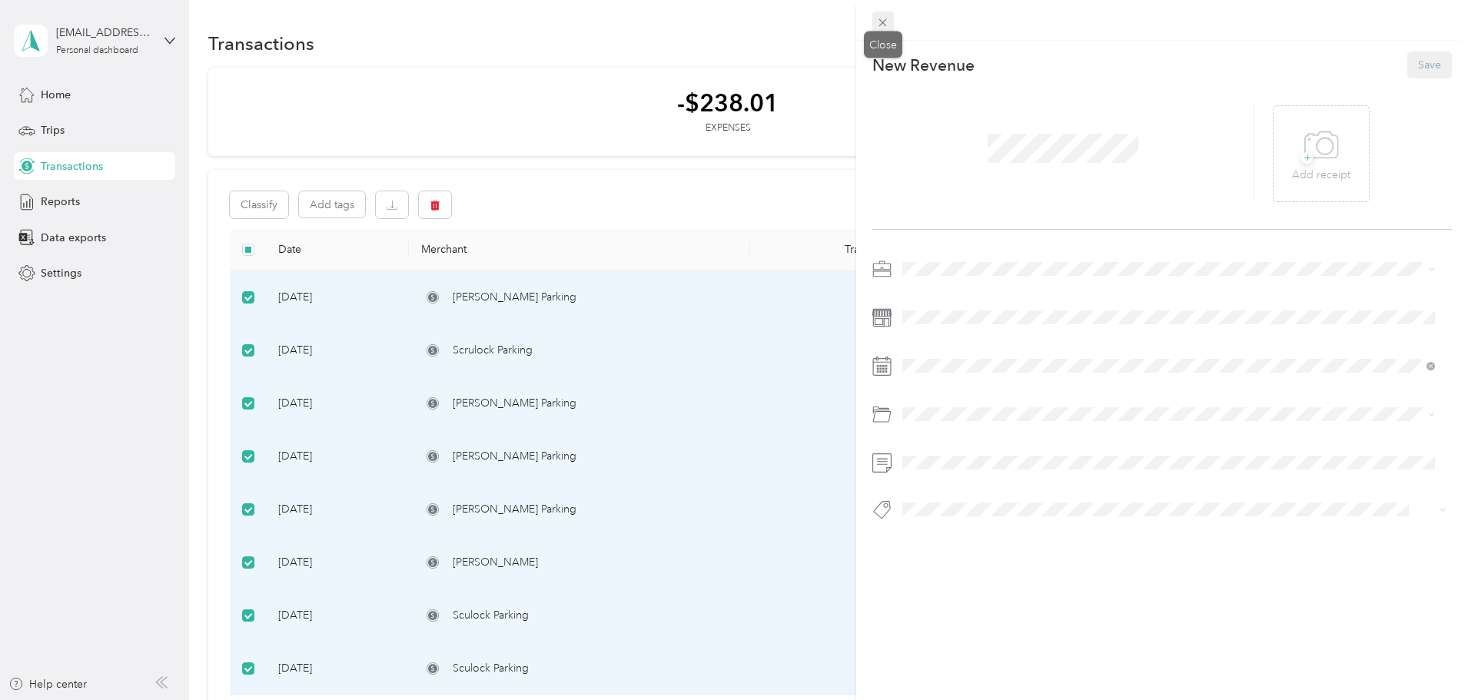
click at [883, 24] on icon at bounding box center [882, 22] width 13 height 13
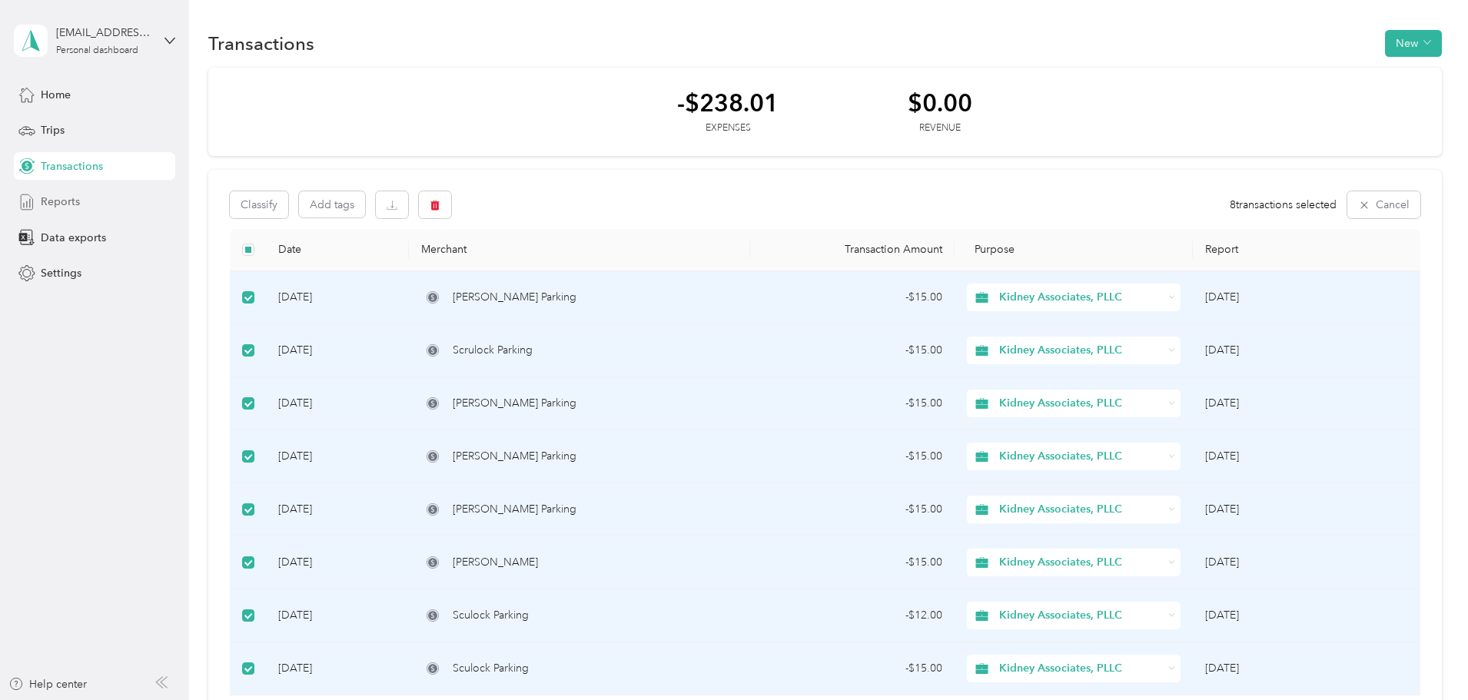
click at [62, 202] on span "Reports" at bounding box center [60, 202] width 39 height 16
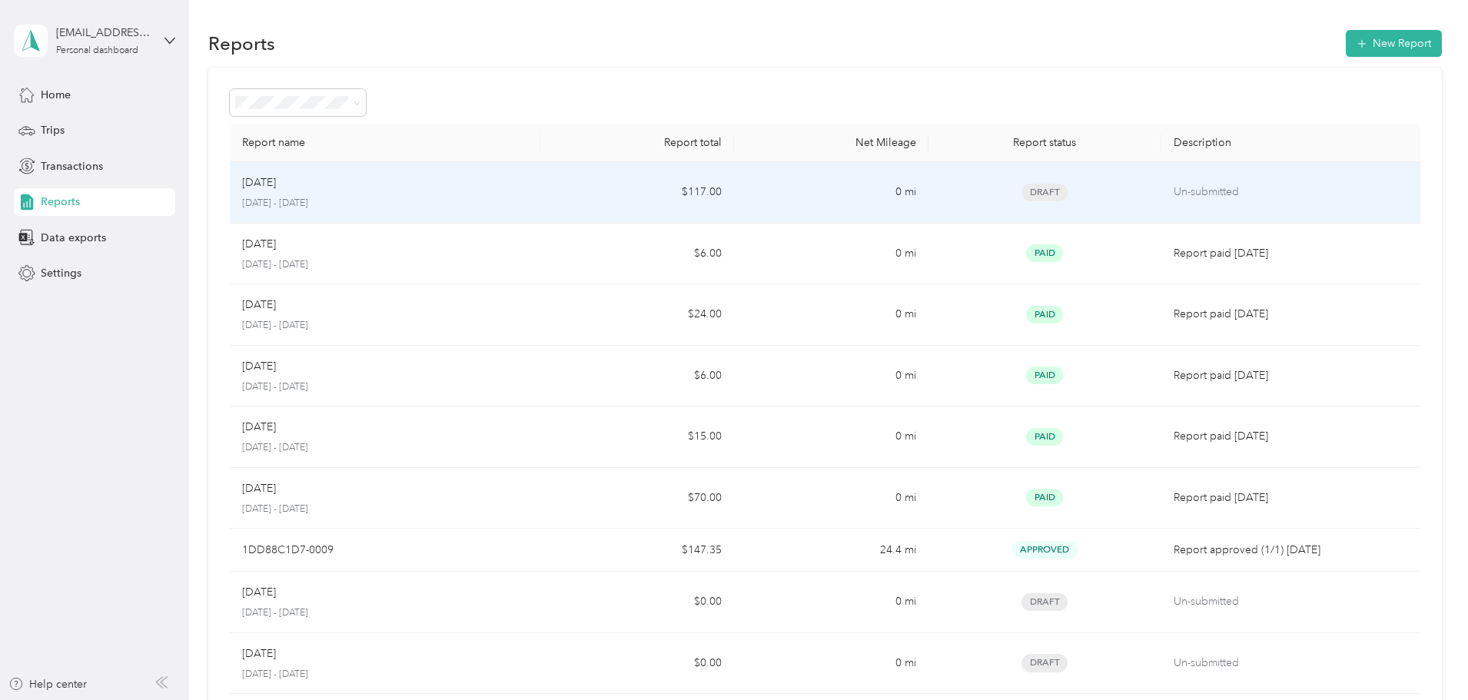
click at [276, 188] on p "[DATE]" at bounding box center [259, 182] width 34 height 17
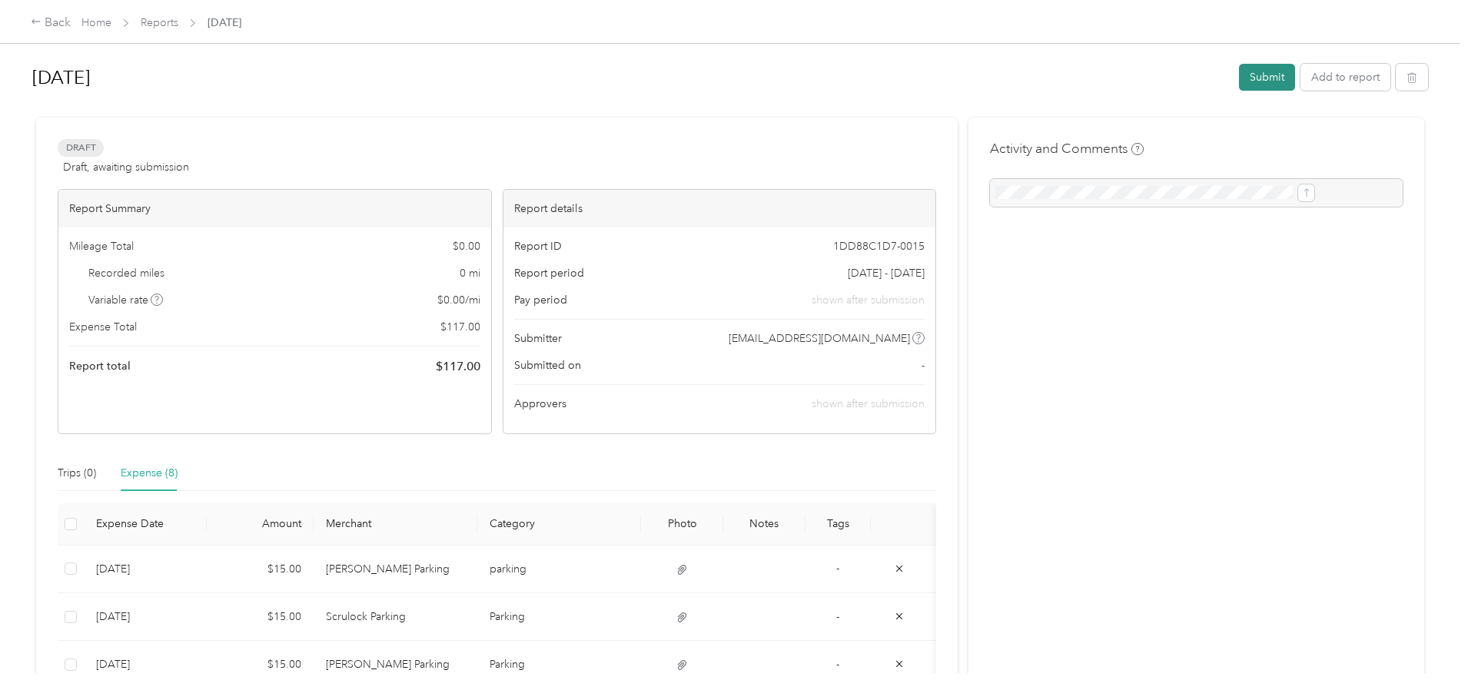
click at [975, 75] on button "Submit" at bounding box center [1267, 77] width 56 height 27
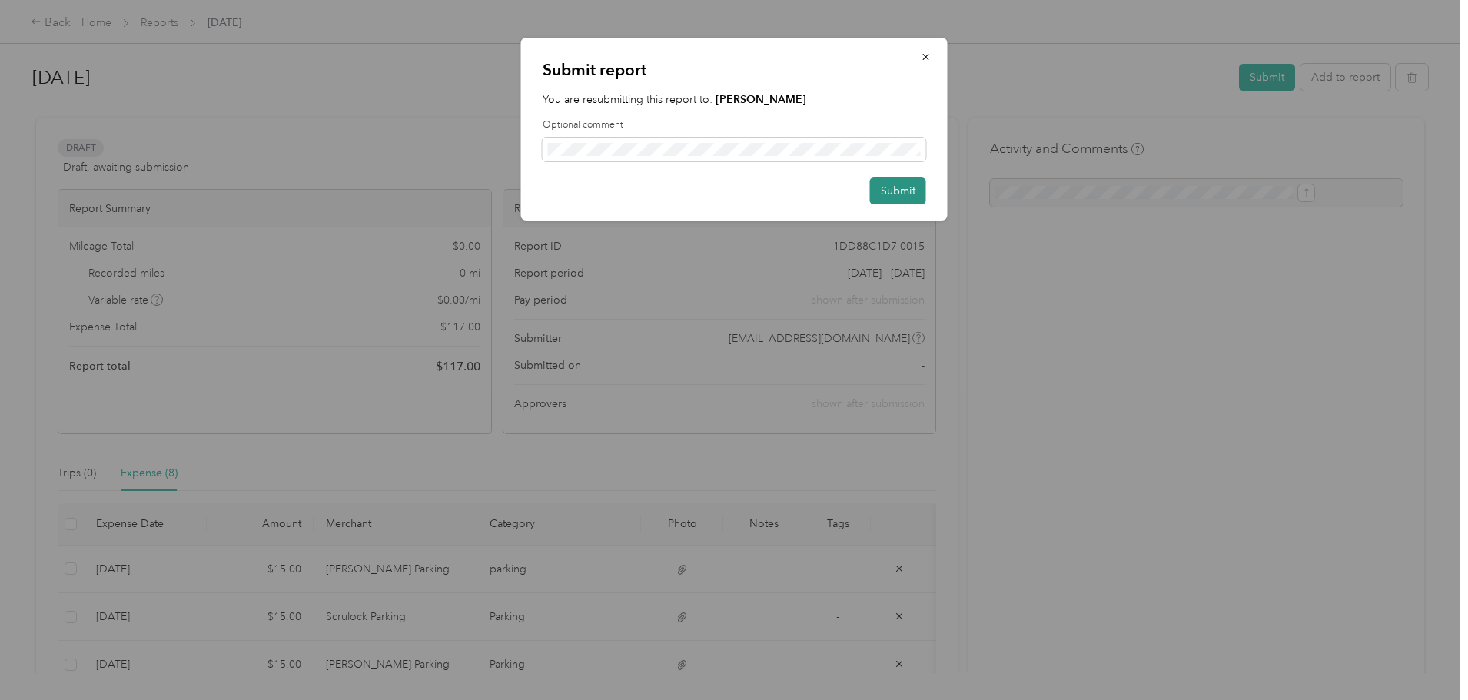
click at [891, 194] on button "Submit" at bounding box center [898, 191] width 56 height 27
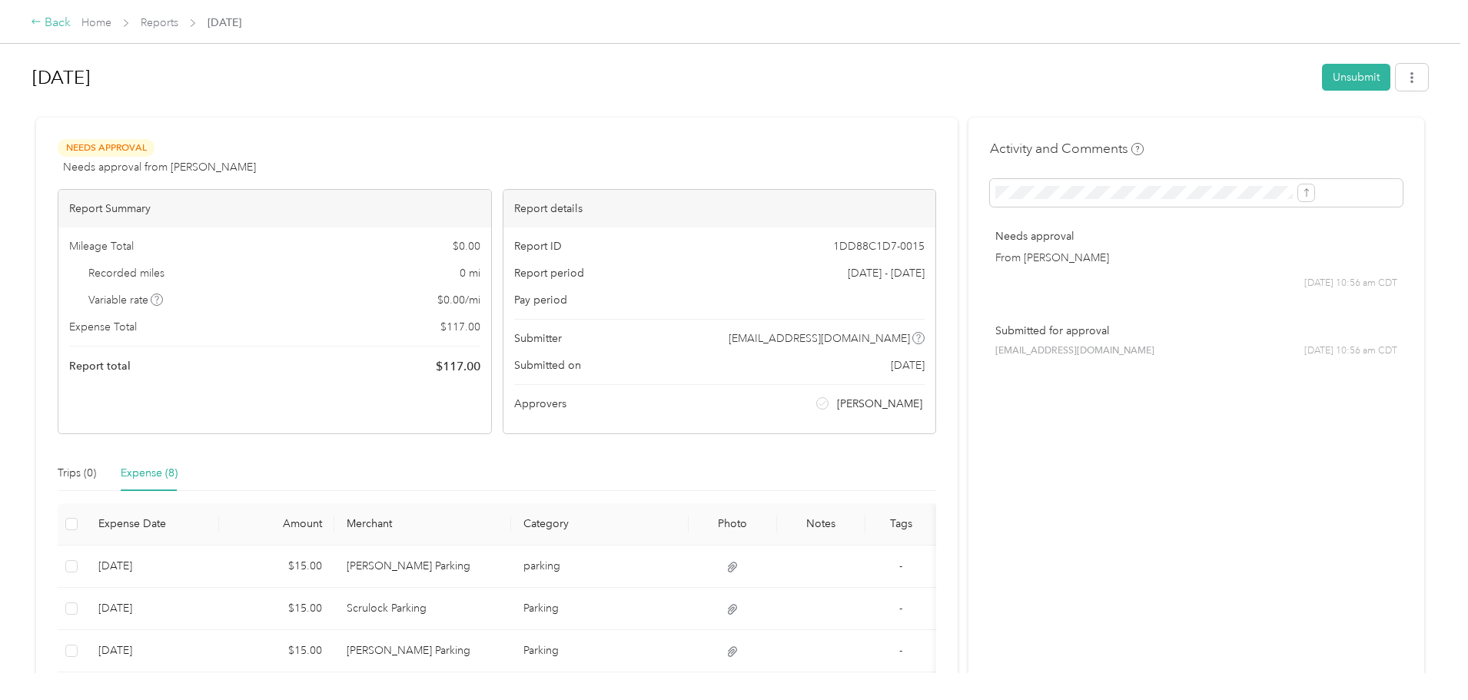
click at [71, 25] on div "Back" at bounding box center [51, 23] width 40 height 18
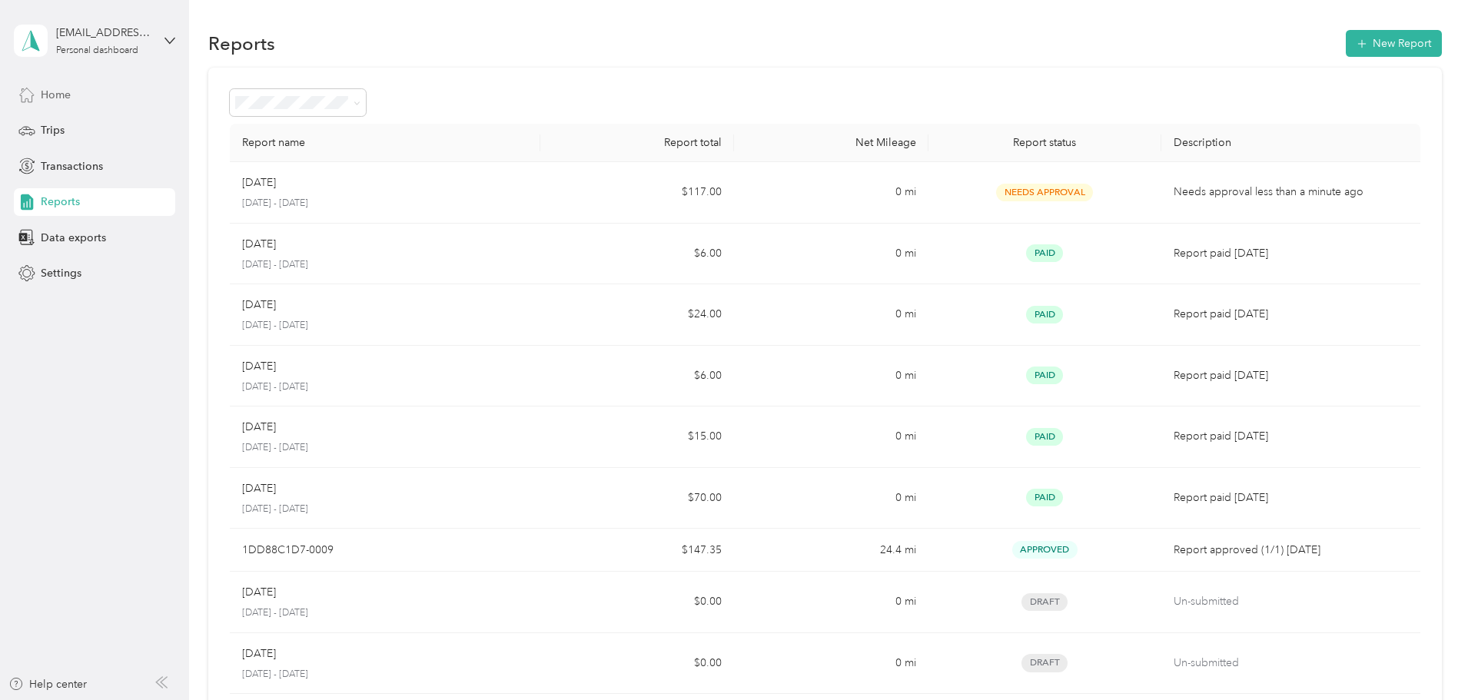
click at [45, 96] on span "Home" at bounding box center [56, 95] width 30 height 16
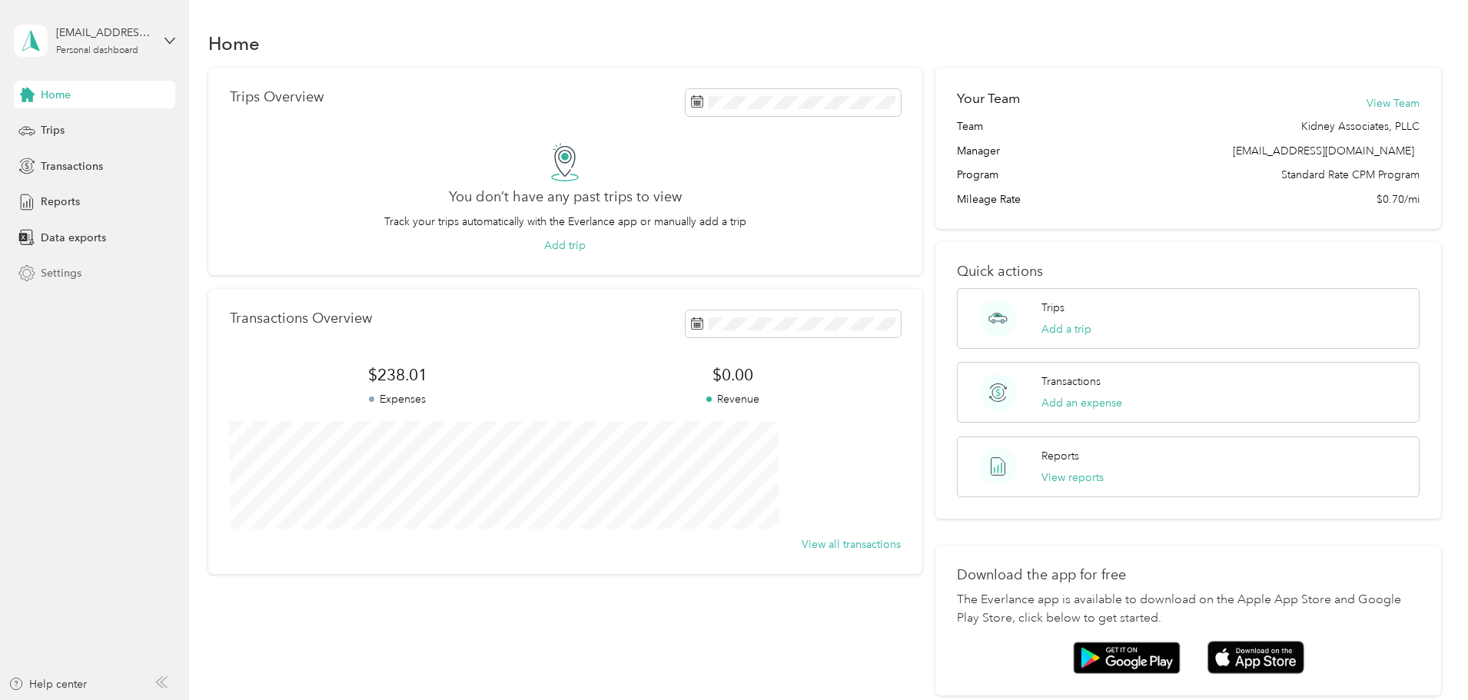
click at [56, 275] on span "Settings" at bounding box center [61, 273] width 41 height 16
